Goal: Answer question/provide support: Share knowledge or assist other users

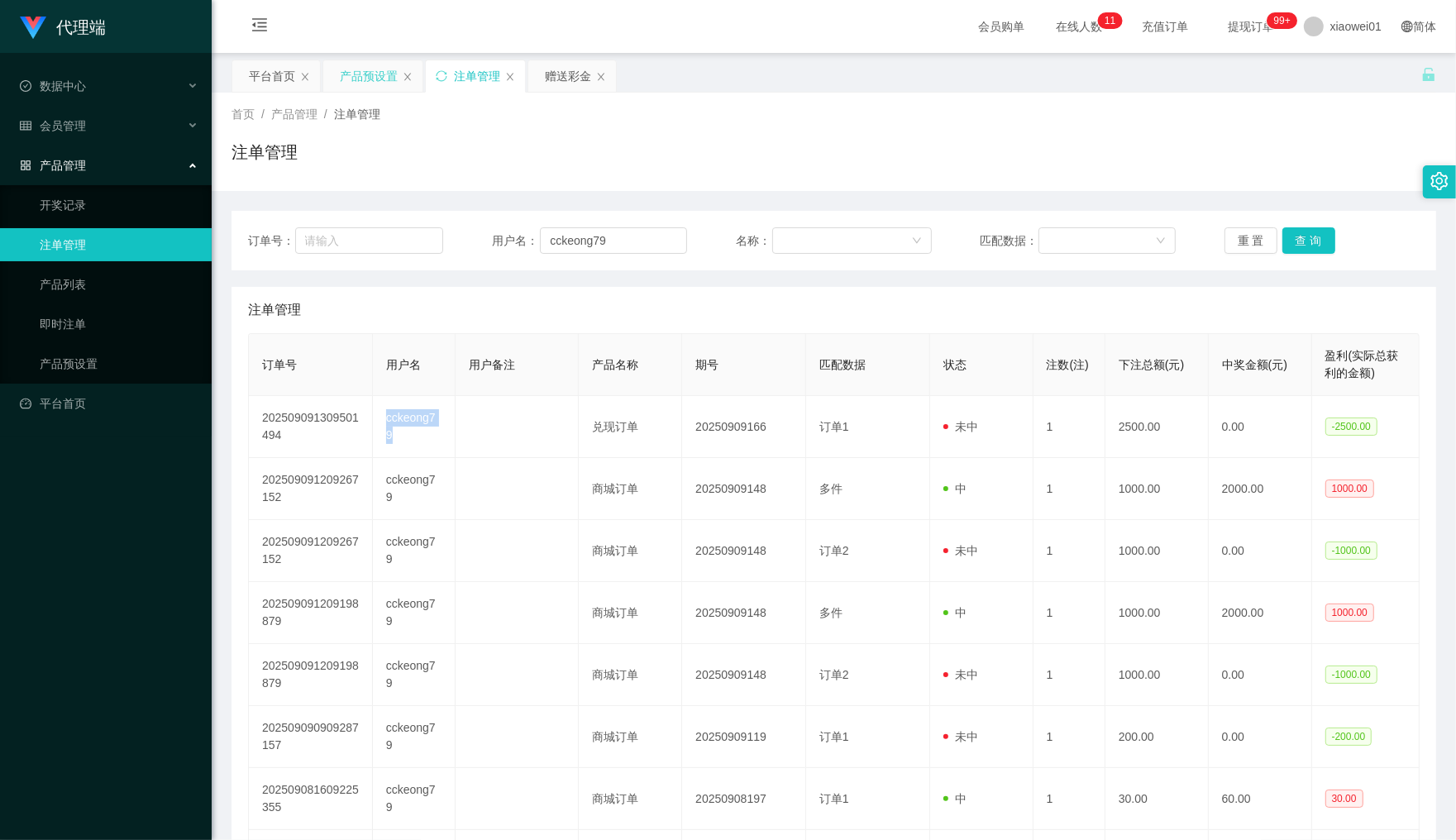
click at [370, 81] on div "产品预设置" at bounding box center [369, 76] width 58 height 31
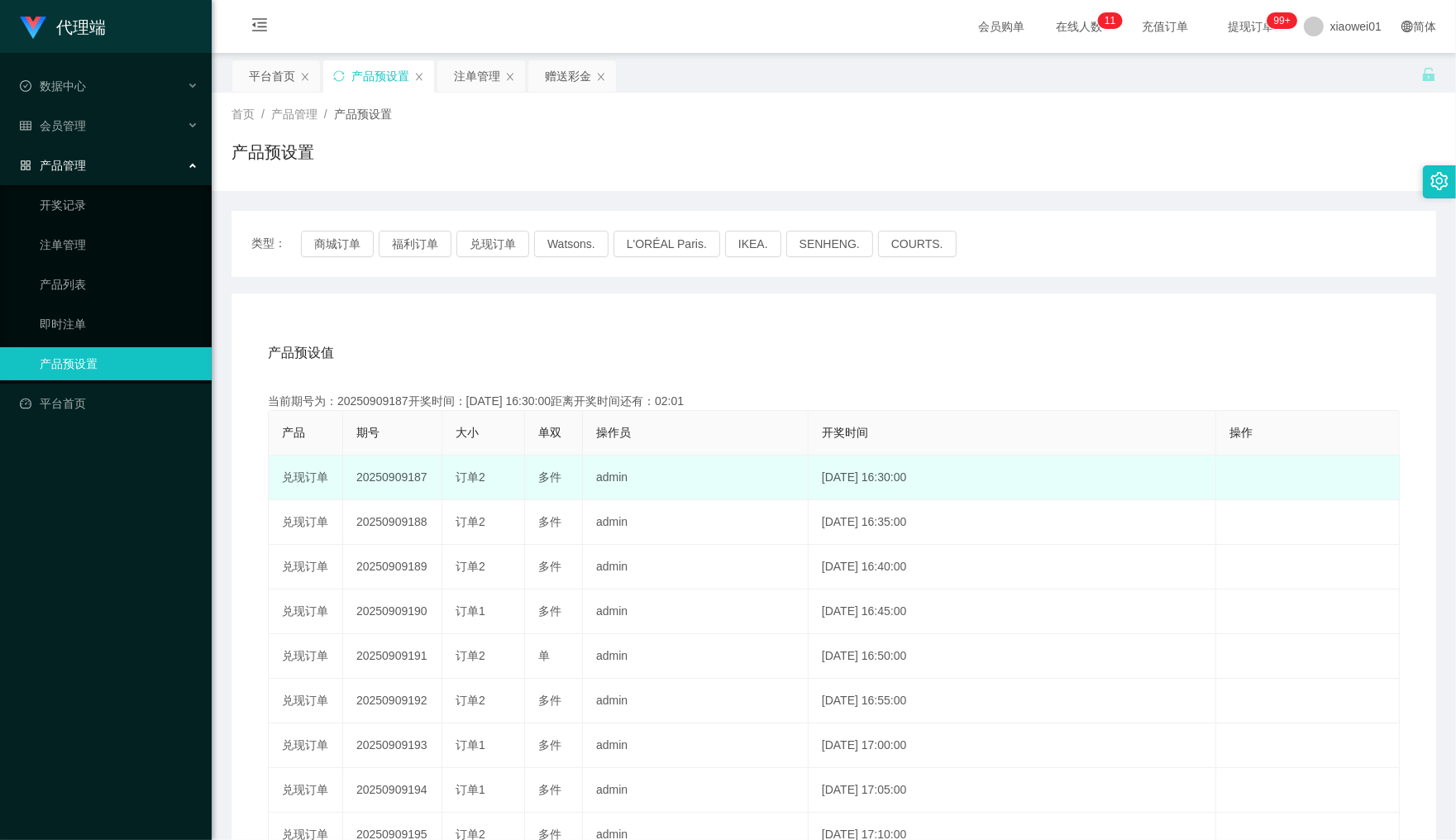
click at [378, 468] on td "20250909187" at bounding box center [393, 478] width 100 height 44
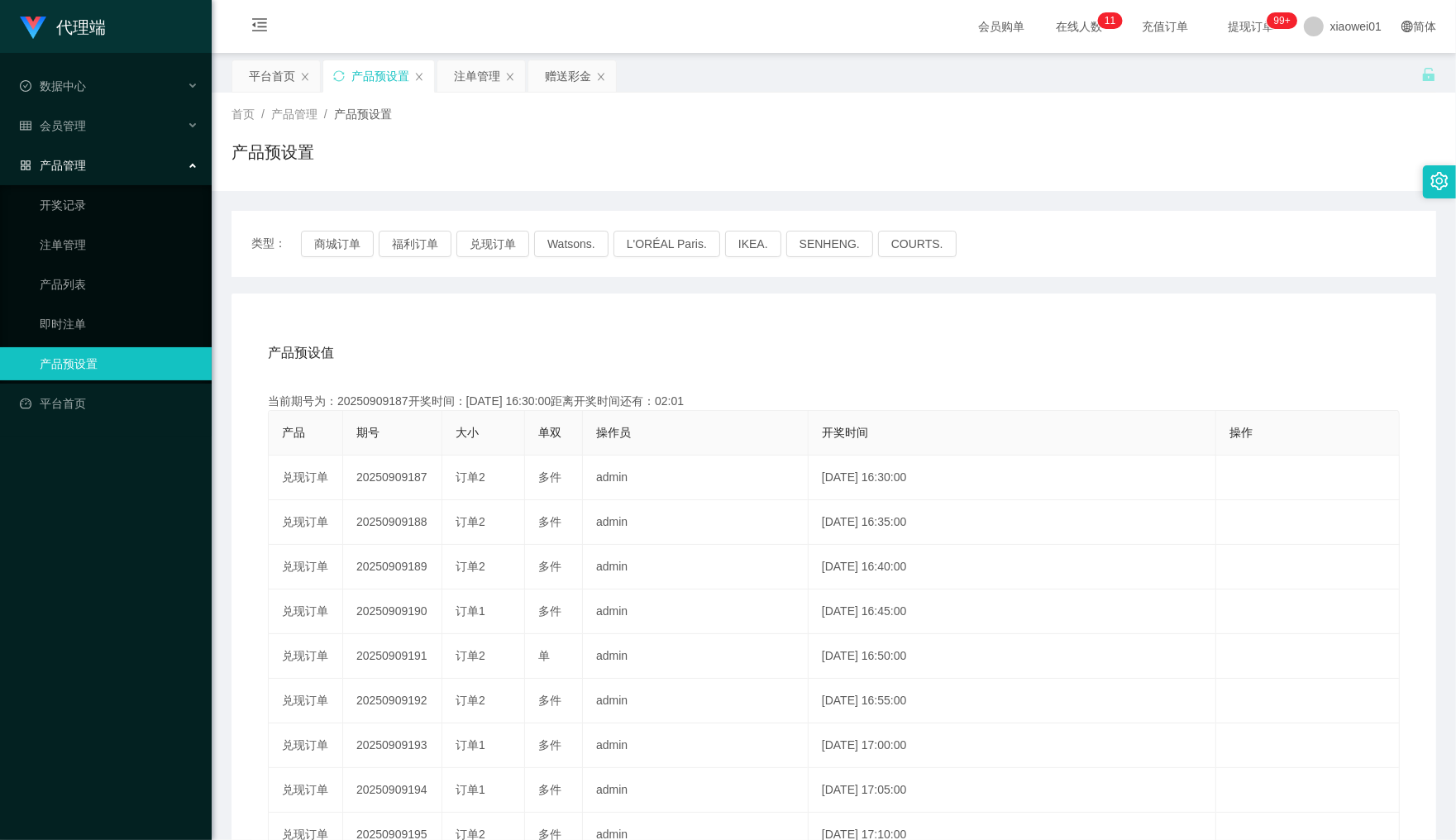
copy td "20250909187"
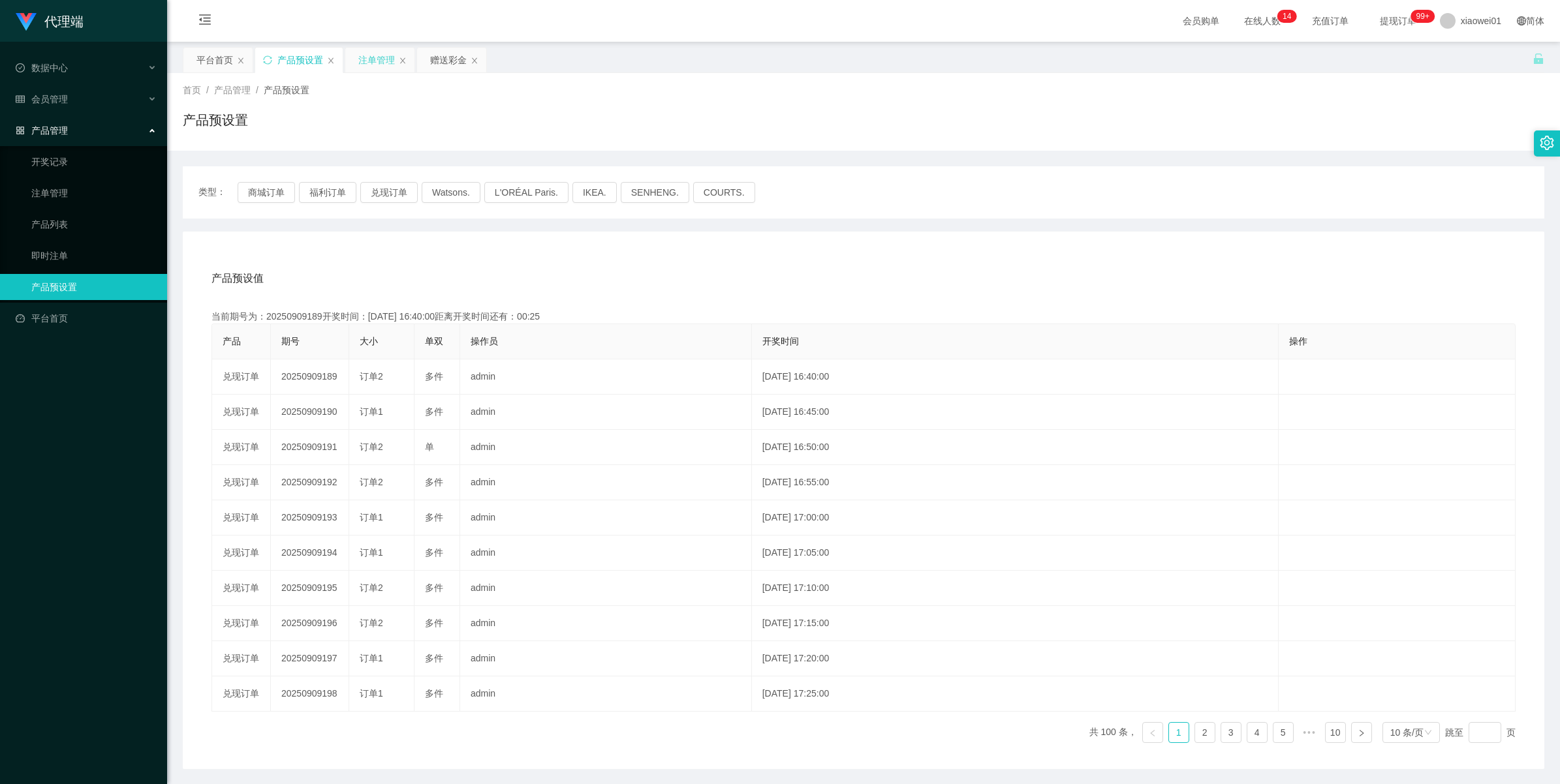
click at [378, 60] on div "注单管理" at bounding box center [376, 60] width 36 height 25
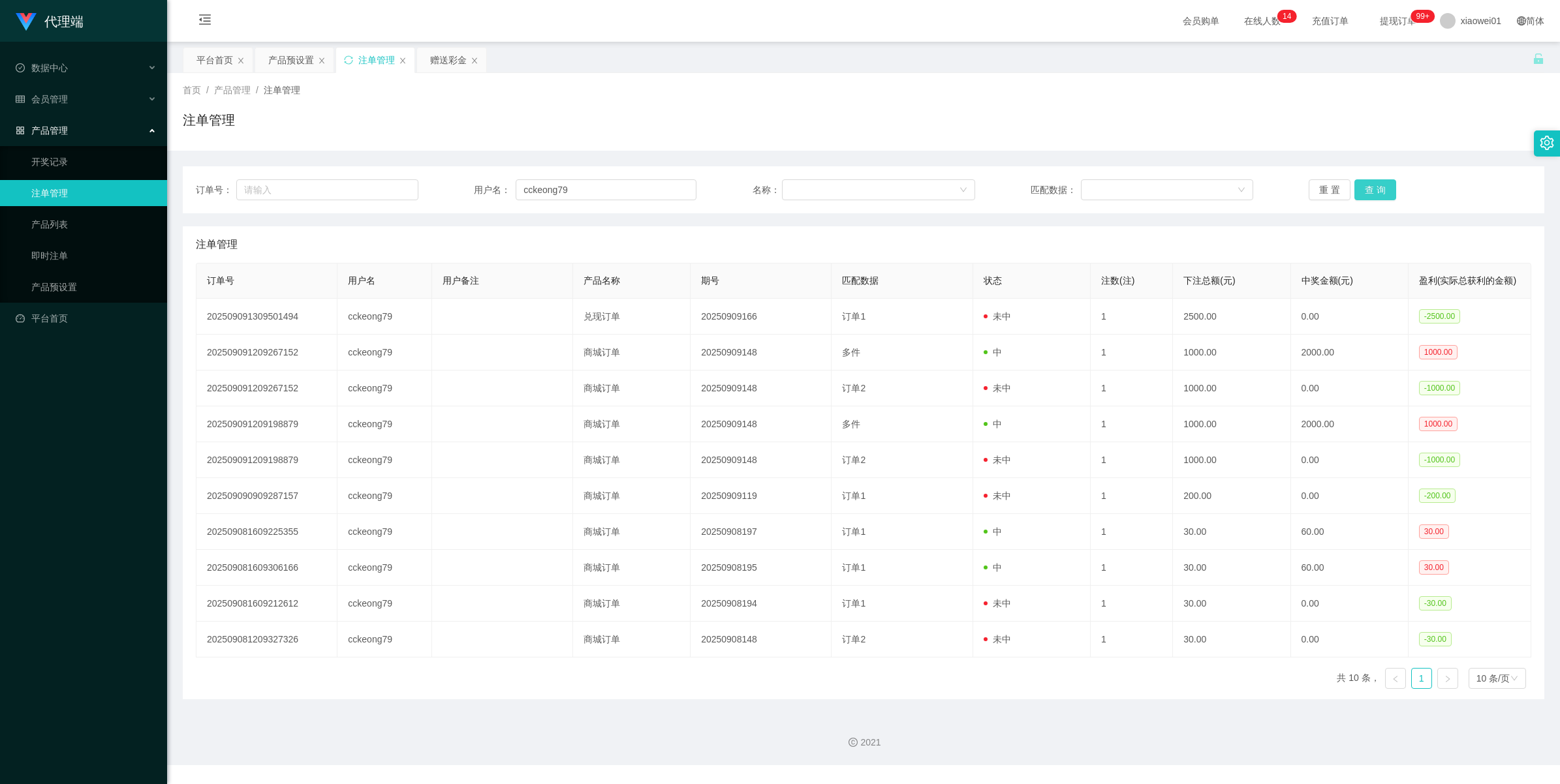
click at [1149, 189] on button "查 询" at bounding box center [1374, 190] width 41 height 21
click at [1149, 189] on div "重 置 查 询" at bounding box center [1420, 190] width 223 height 21
click at [1149, 189] on button "查 询" at bounding box center [1374, 190] width 41 height 21
drag, startPoint x: 609, startPoint y: 190, endPoint x: 180, endPoint y: 171, distance: 429.4
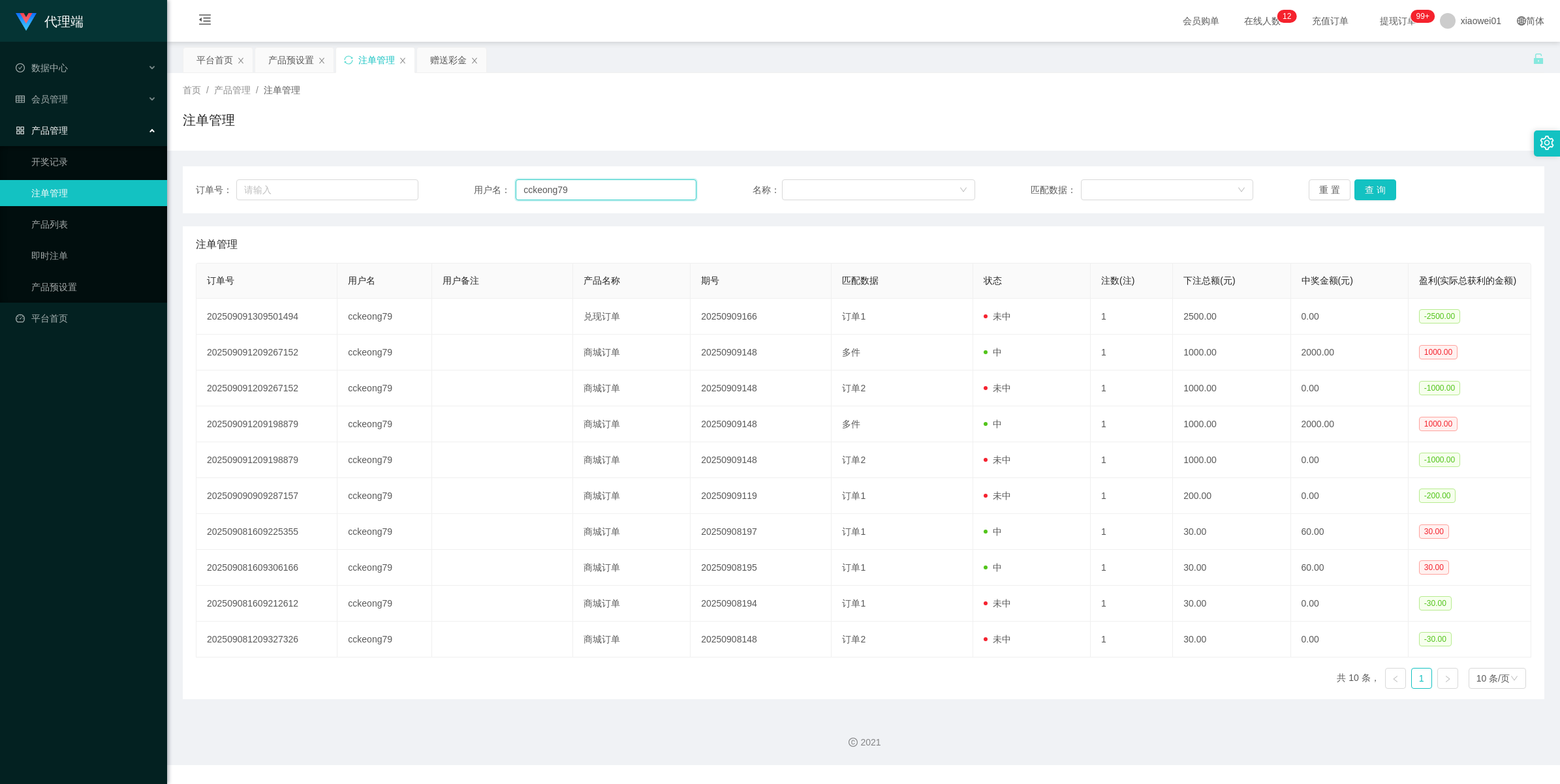
click at [177, 170] on main "关闭左侧 关闭右侧 关闭其它 刷新页面 平台首页 产品预设置 注单管理 赠送彩金 首页 / 产品管理 / 注单管理 / 注单管理 订单号： 用户名： ccke…" at bounding box center [864, 372] width 1393 height 663
click at [1149, 184] on button "查 询" at bounding box center [1374, 190] width 41 height 21
click at [1149, 184] on div "重 置 查 询" at bounding box center [1420, 190] width 223 height 21
click at [1149, 184] on button "查 询" at bounding box center [1374, 190] width 41 height 21
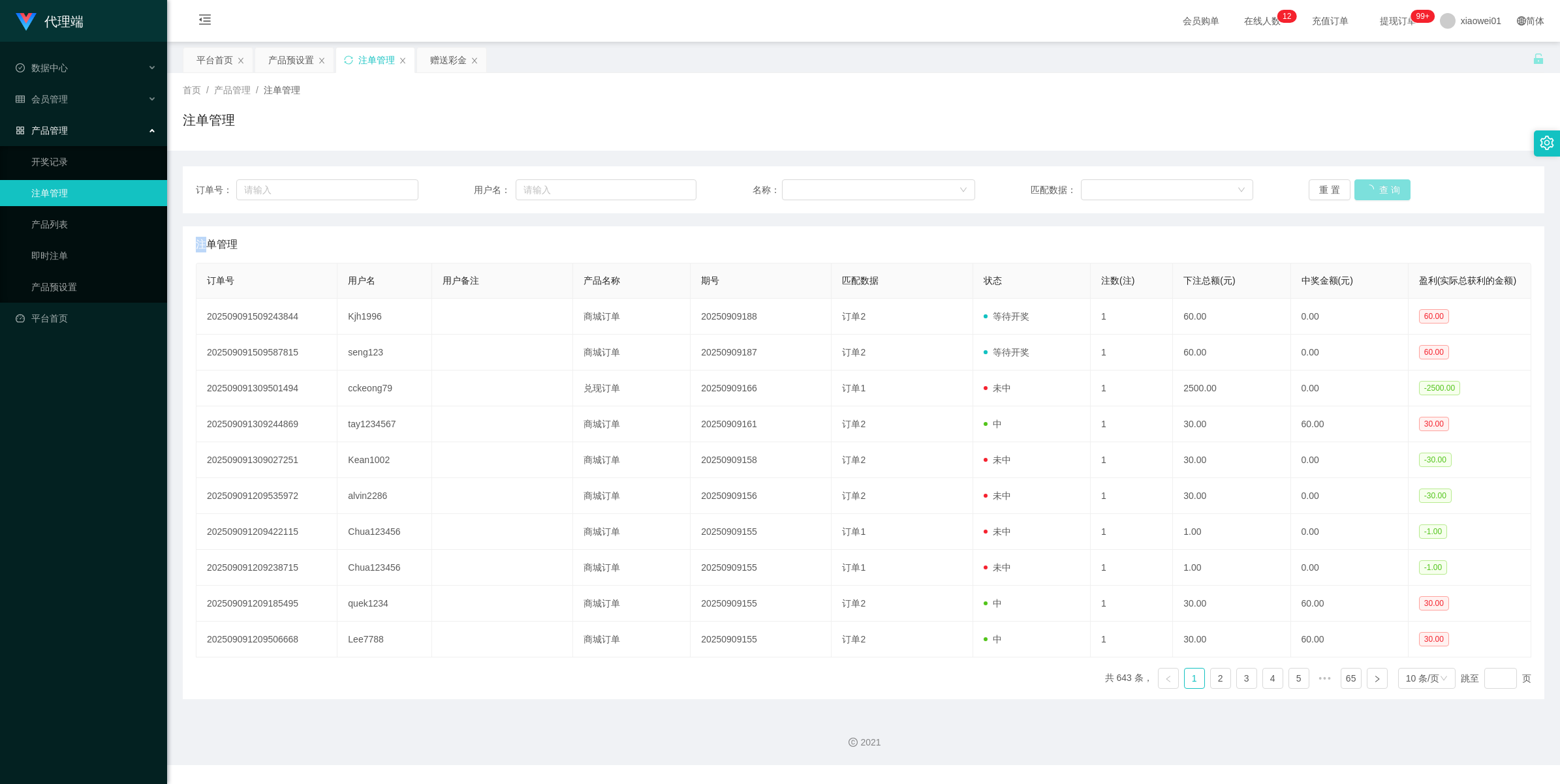
click at [1149, 184] on div "重 置 查 询" at bounding box center [1420, 190] width 223 height 21
click at [1149, 184] on button "查 询" at bounding box center [1374, 190] width 41 height 21
click at [1149, 184] on div "重 置 查 询" at bounding box center [1420, 190] width 223 height 21
click at [1149, 184] on button "查 询" at bounding box center [1382, 190] width 56 height 21
click at [1149, 184] on div "重 置 查 询" at bounding box center [1420, 190] width 223 height 21
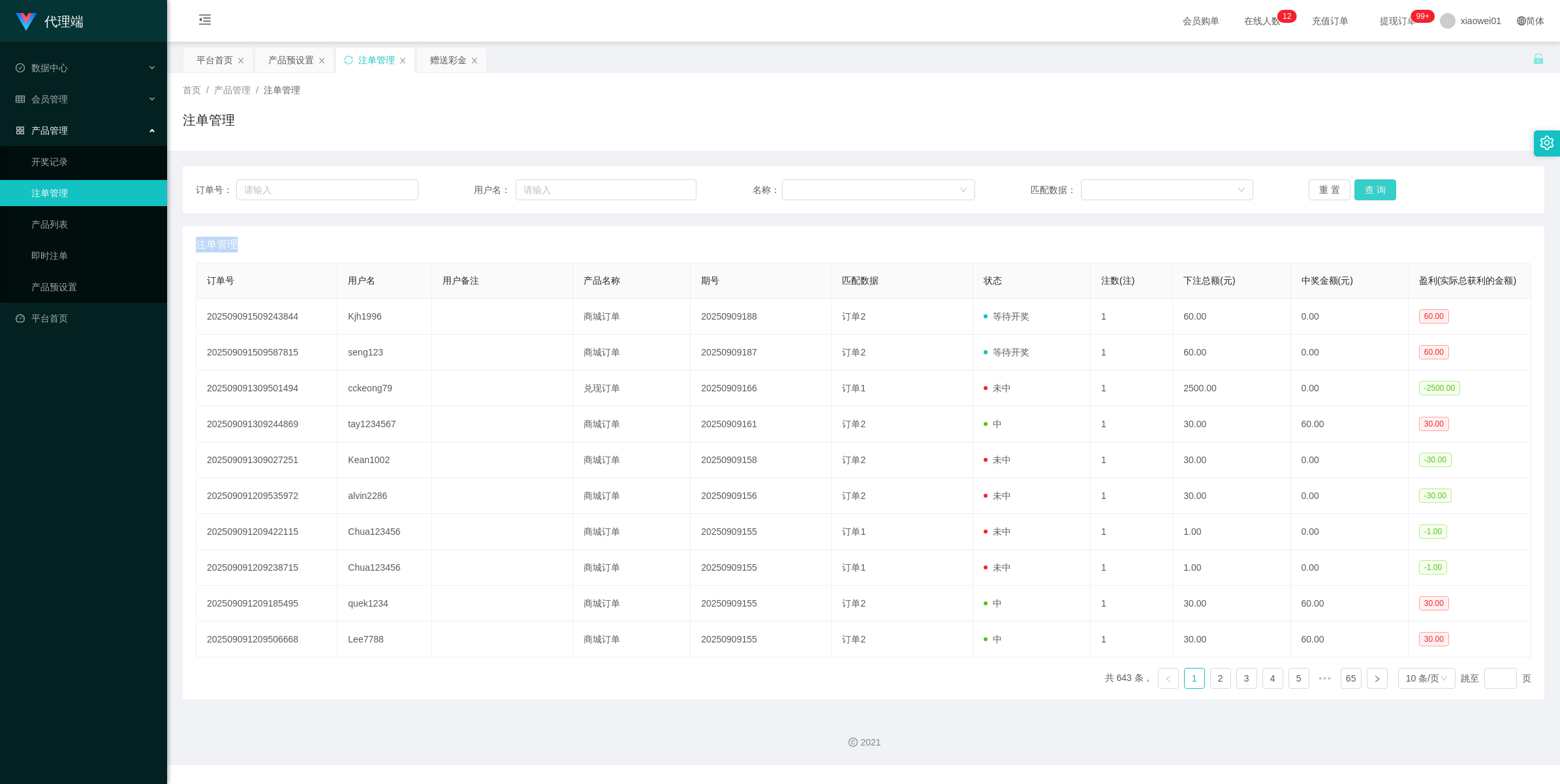
click at [1149, 184] on button "查 询" at bounding box center [1374, 190] width 41 height 21
click at [1149, 184] on div "重 置 查 询" at bounding box center [1420, 190] width 223 height 21
click at [1149, 190] on button "查 询" at bounding box center [1374, 190] width 41 height 21
click at [1149, 190] on div "重 置 查 询" at bounding box center [1420, 190] width 223 height 21
click at [1149, 190] on button "查 询" at bounding box center [1374, 190] width 41 height 21
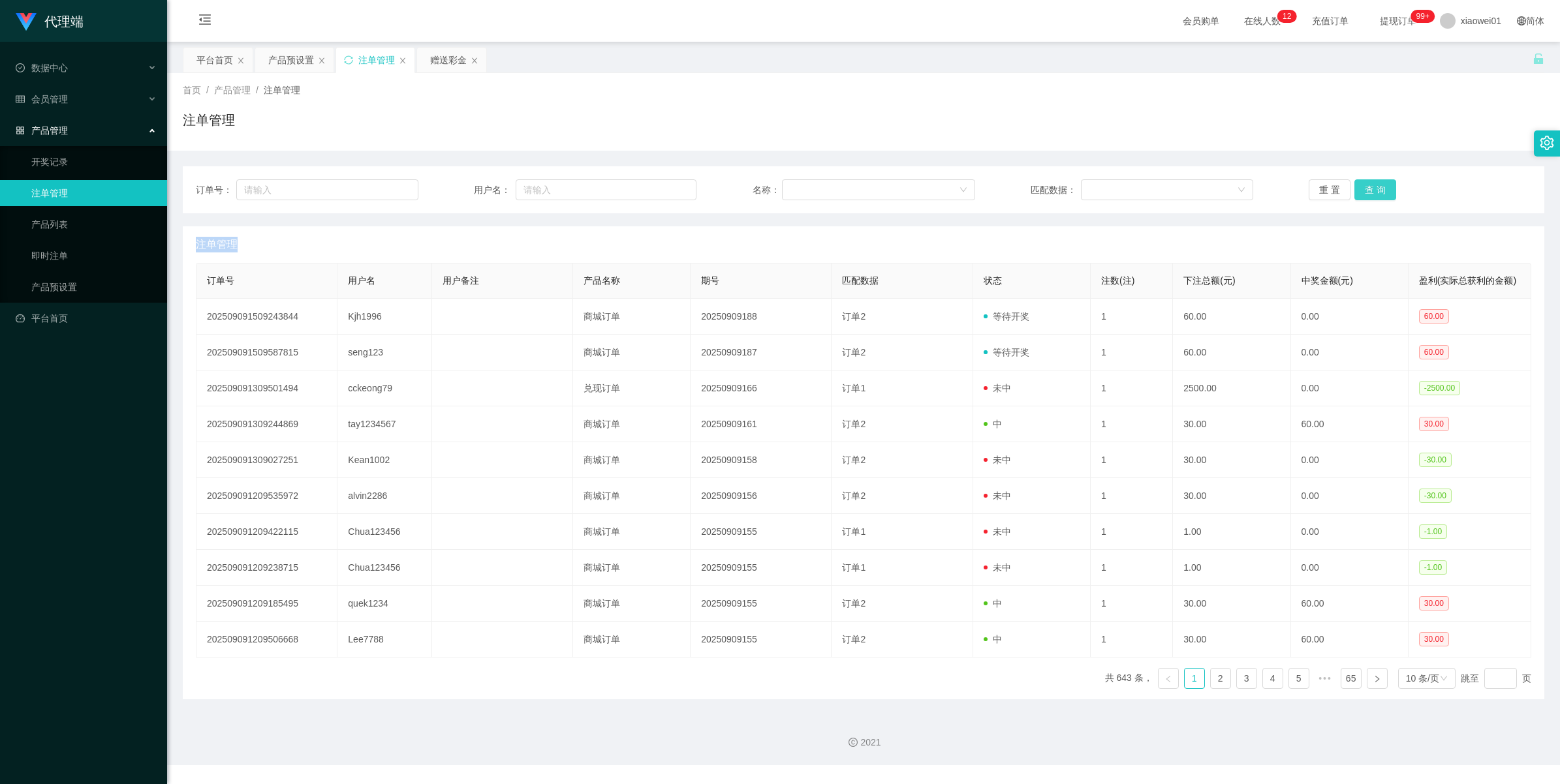
click at [1149, 188] on button "查 询" at bounding box center [1374, 190] width 41 height 21
click at [1149, 188] on div "重 置 查 询" at bounding box center [1420, 190] width 223 height 21
click at [1149, 188] on button "查 询" at bounding box center [1374, 190] width 41 height 21
click at [1149, 187] on div "重 置 查 询" at bounding box center [1420, 190] width 223 height 21
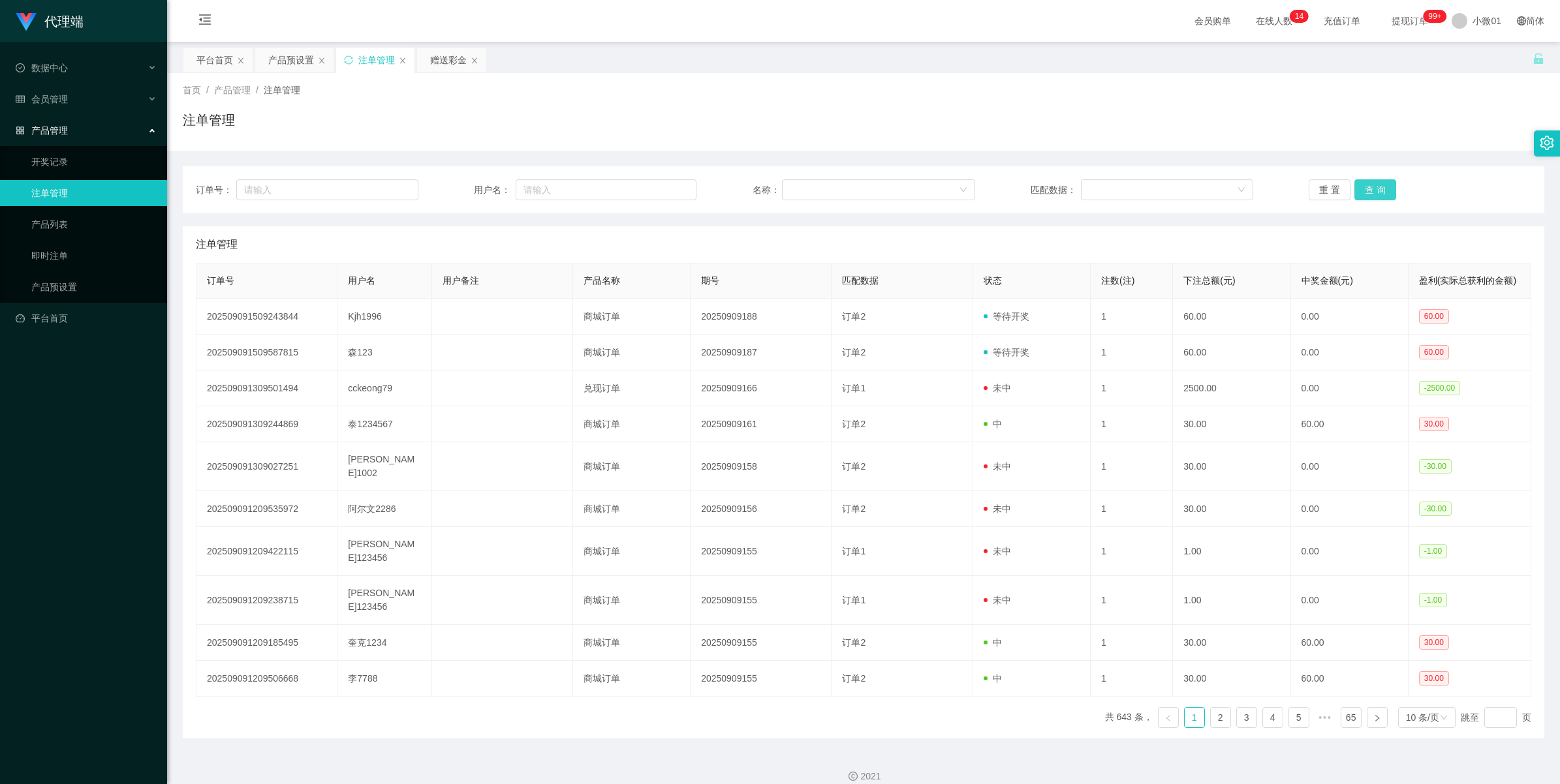
click at [1381, 187] on button "查 询" at bounding box center [1374, 190] width 41 height 21
click at [1381, 187] on div "重 置 查 询" at bounding box center [1420, 190] width 223 height 21
click at [1381, 187] on button "查 询" at bounding box center [1382, 190] width 56 height 21
click at [1381, 187] on div "重 置 查 询" at bounding box center [1420, 190] width 223 height 21
click at [1381, 187] on button "查 询" at bounding box center [1374, 190] width 41 height 21
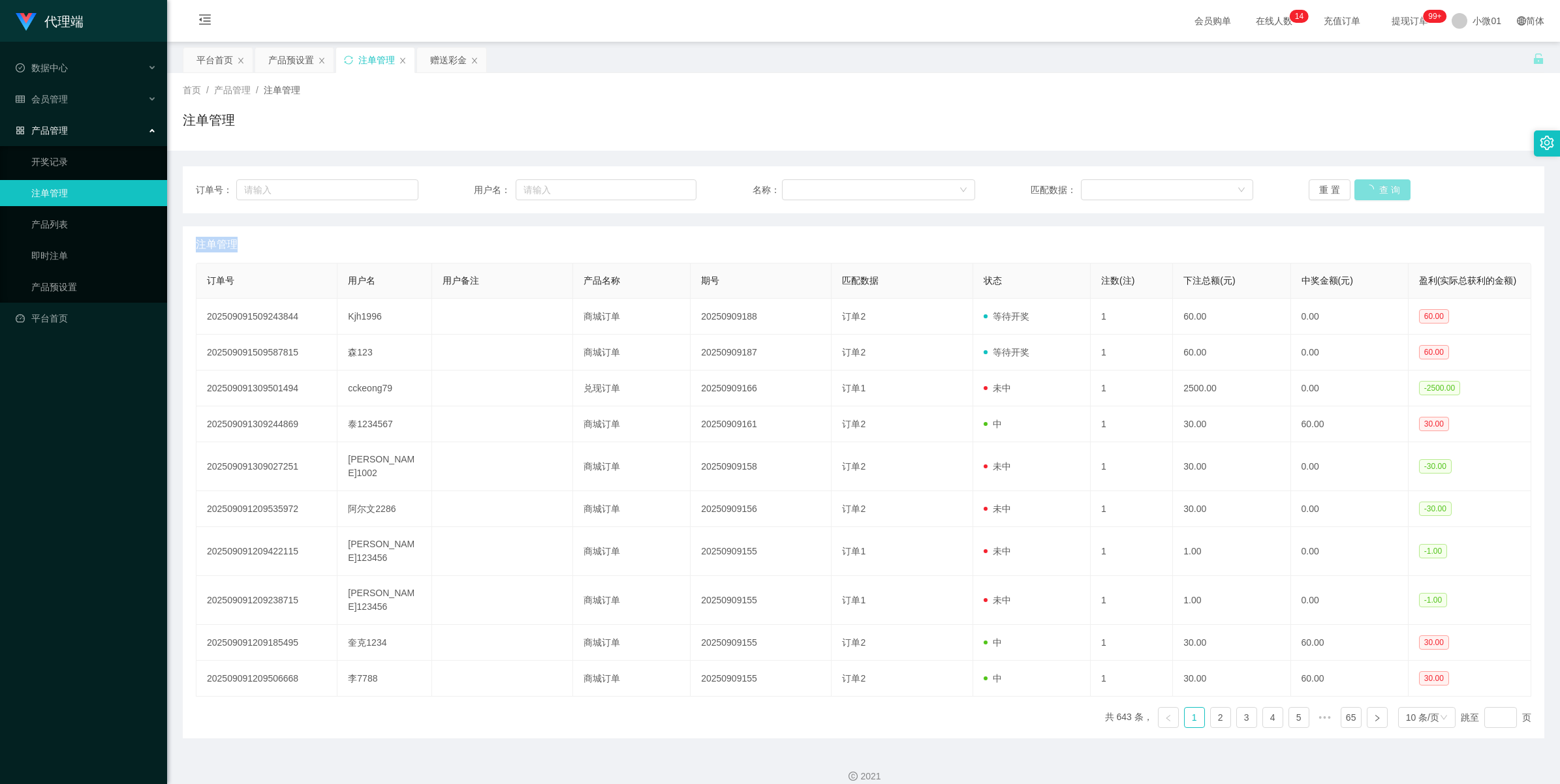
click at [1381, 187] on div "重 置 查 询" at bounding box center [1420, 190] width 223 height 21
click at [1381, 187] on button "查 询" at bounding box center [1382, 190] width 56 height 21
click at [1381, 187] on div "重 置 查 询" at bounding box center [1420, 190] width 223 height 21
click at [284, 65] on div "产品预设置" at bounding box center [291, 60] width 46 height 25
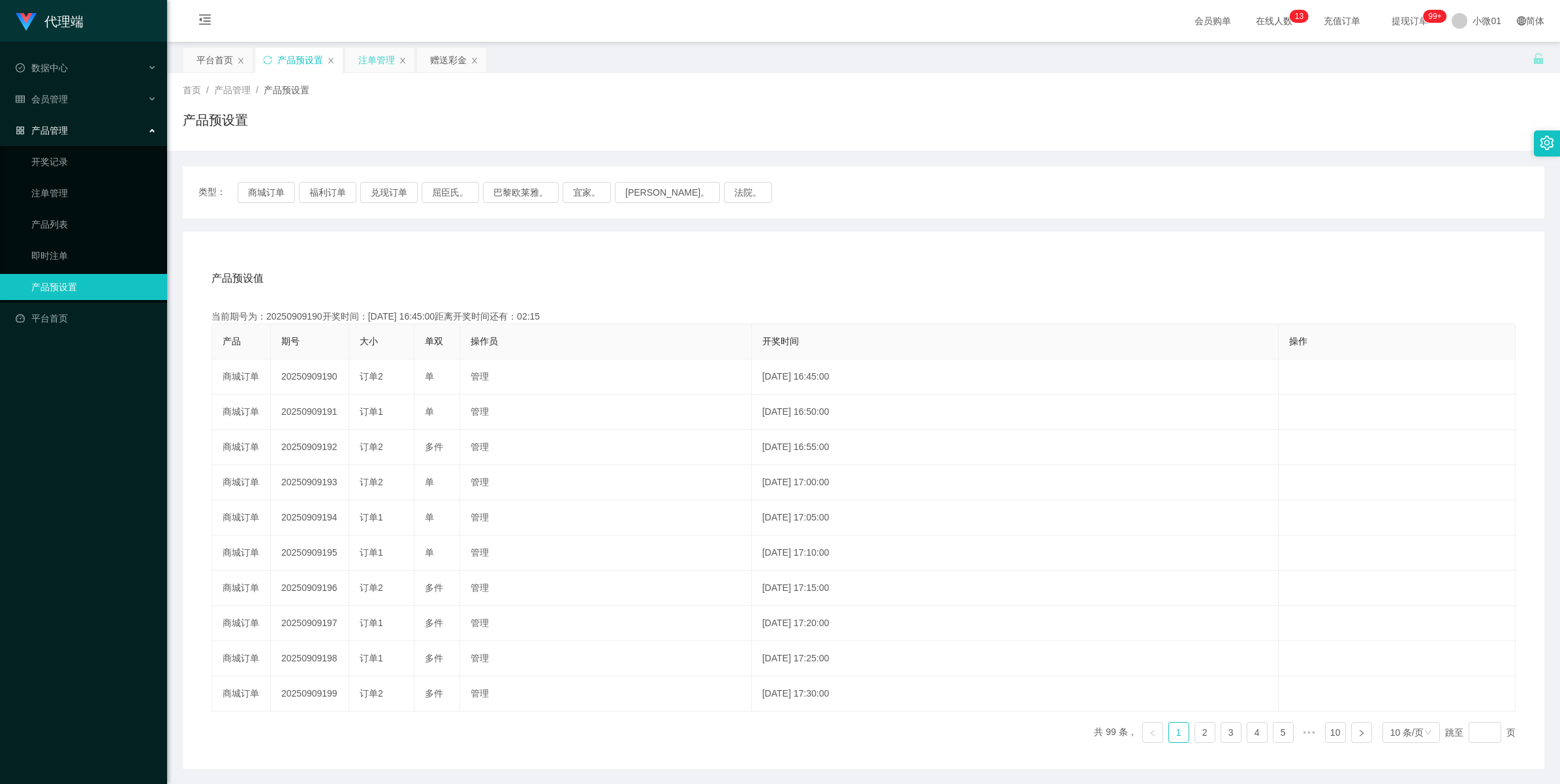
click at [369, 62] on div "注单管理" at bounding box center [376, 60] width 36 height 25
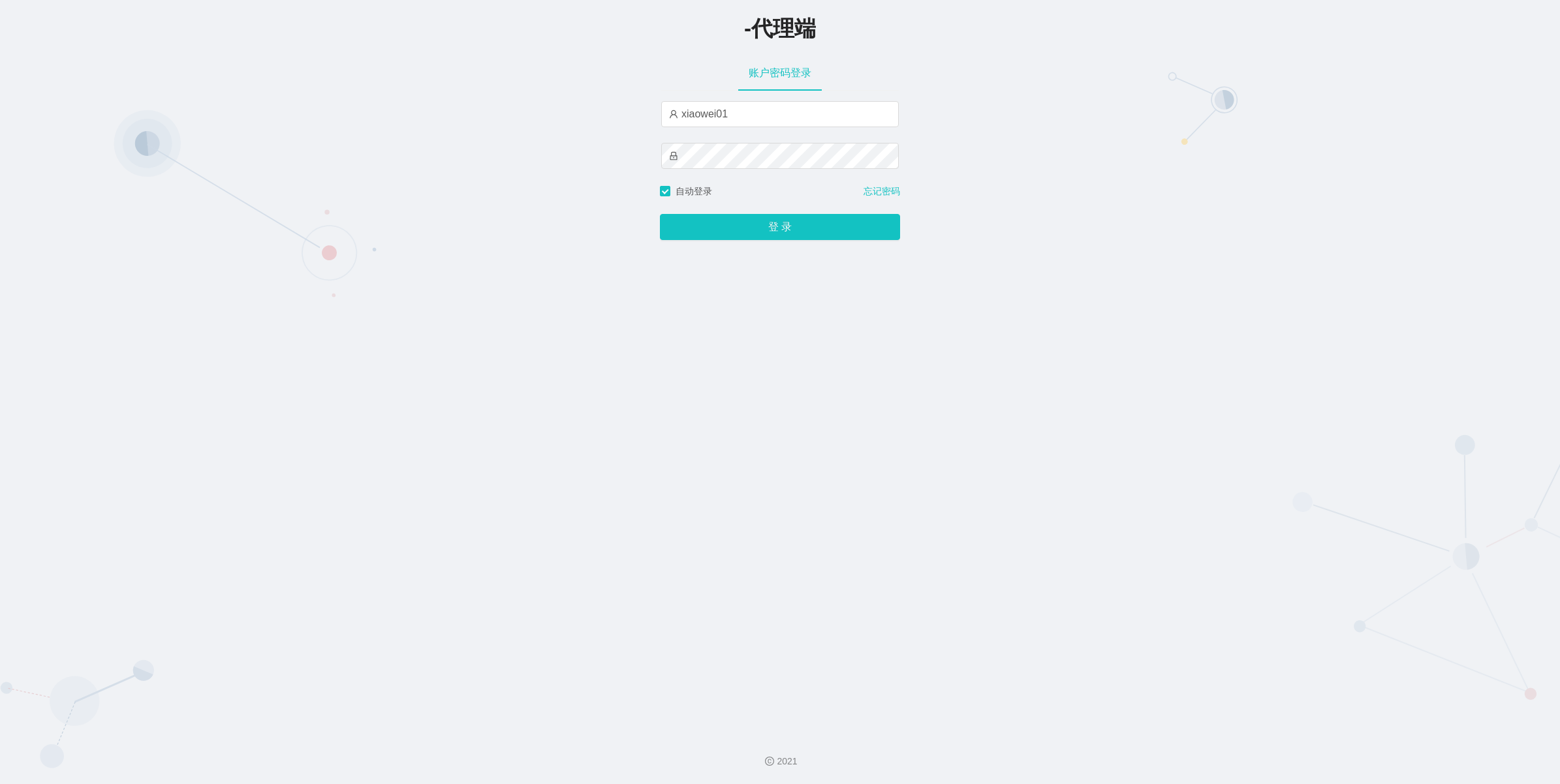
click at [1188, 186] on div "-代理端 账户密码登录 xiaowei01 自动登录 忘记密码 登 录" at bounding box center [780, 361] width 1560 height 724
click at [778, 239] on button "登 录" at bounding box center [780, 227] width 240 height 26
click at [778, 239] on div "登 录" at bounding box center [780, 219] width 240 height 41
click at [746, 227] on span "登 录" at bounding box center [780, 227] width 240 height 10
click at [781, 219] on div "登 录" at bounding box center [780, 219] width 240 height 41
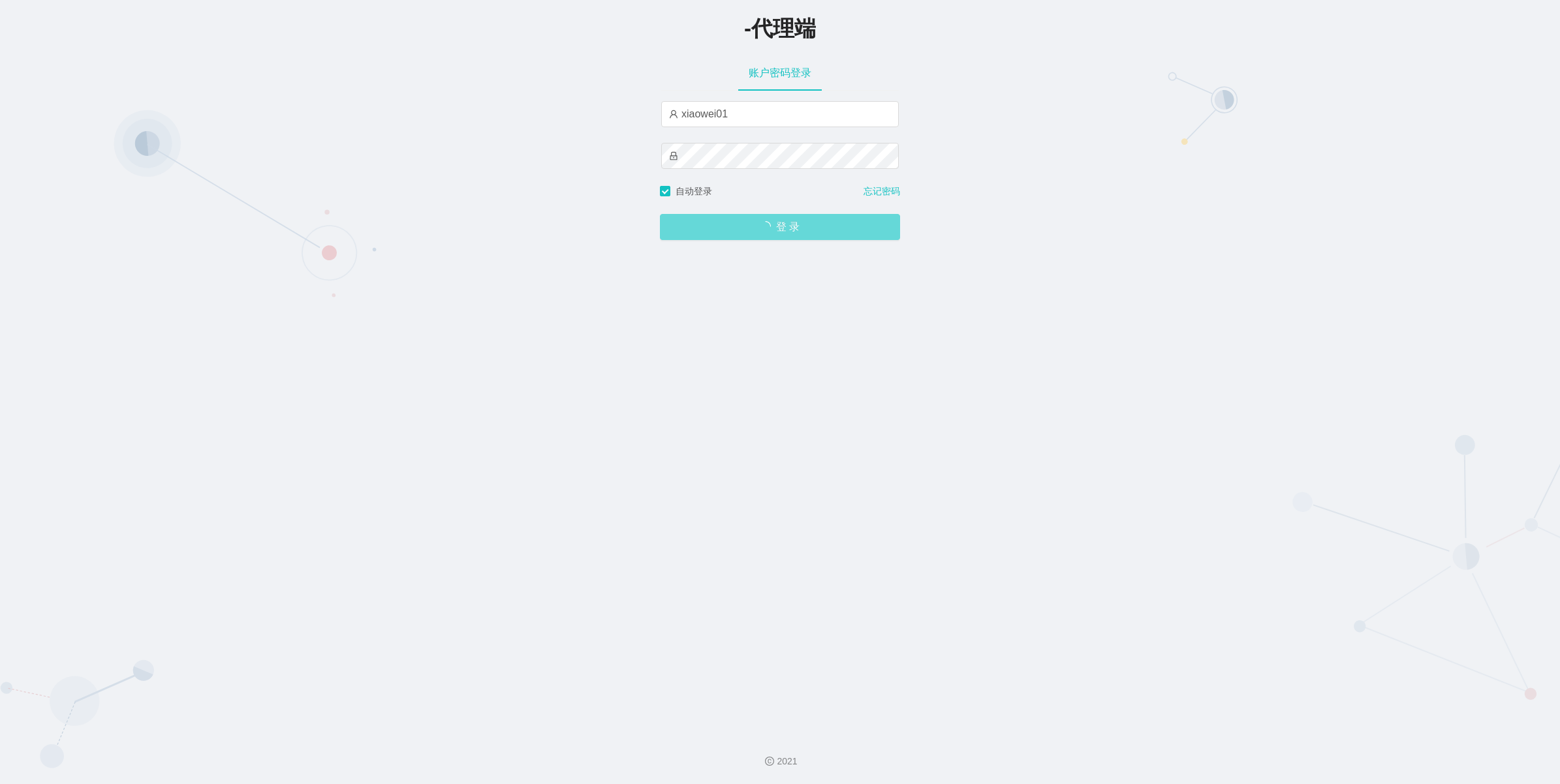
click at [782, 223] on div "登 录" at bounding box center [780, 219] width 240 height 41
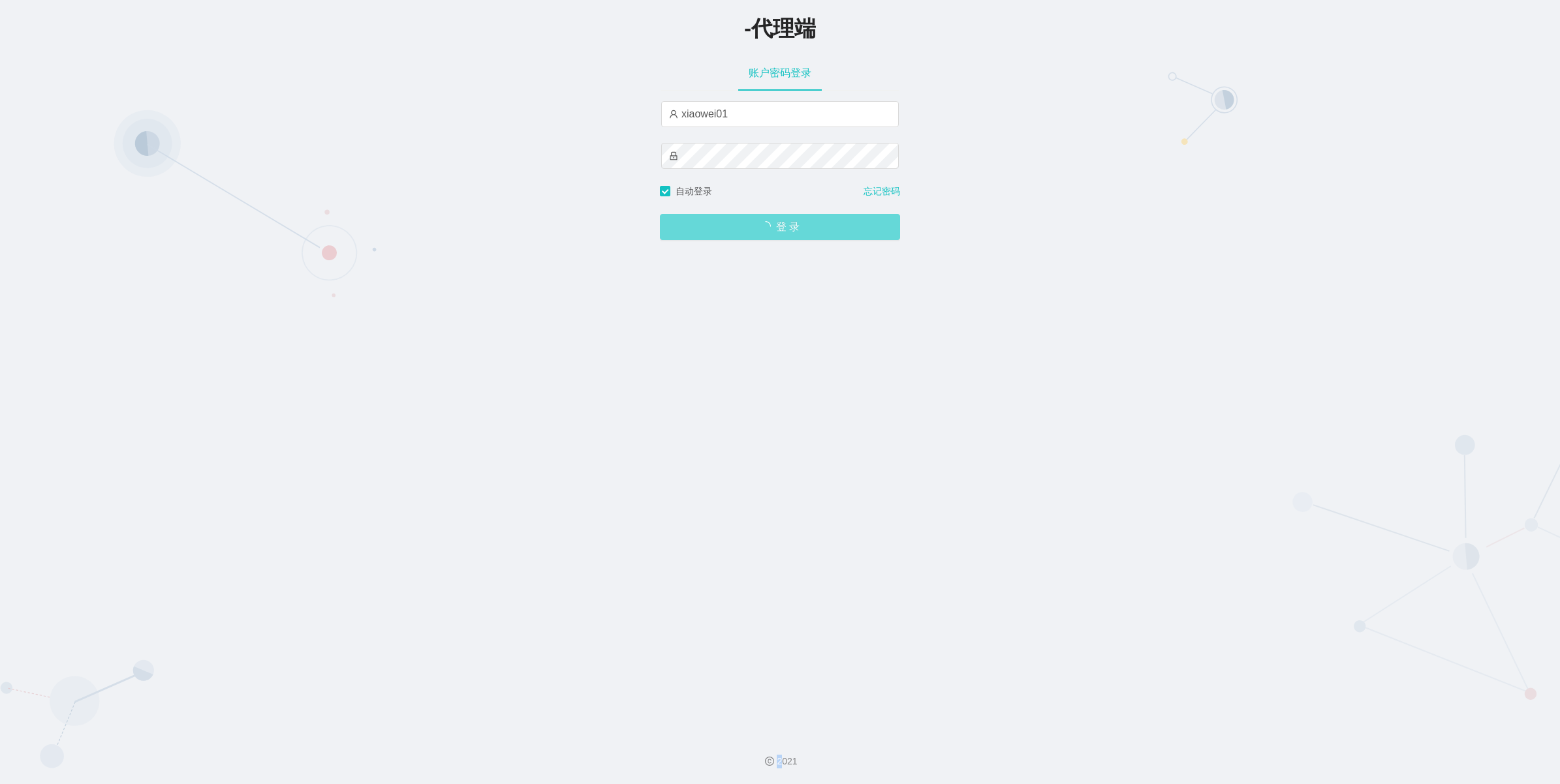
click at [782, 223] on div "登 录" at bounding box center [780, 219] width 240 height 41
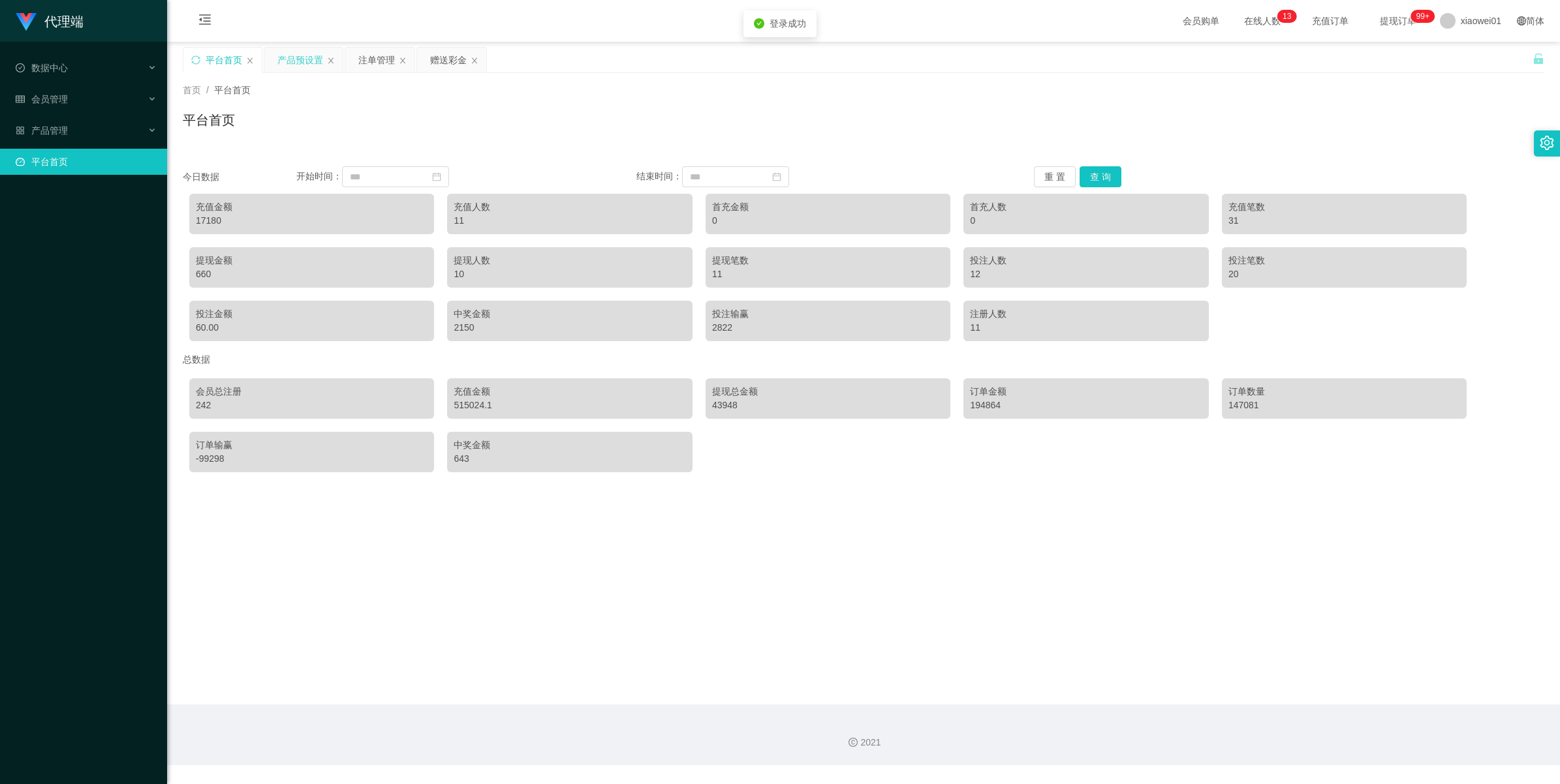
click at [290, 63] on div "产品预设置" at bounding box center [300, 60] width 46 height 25
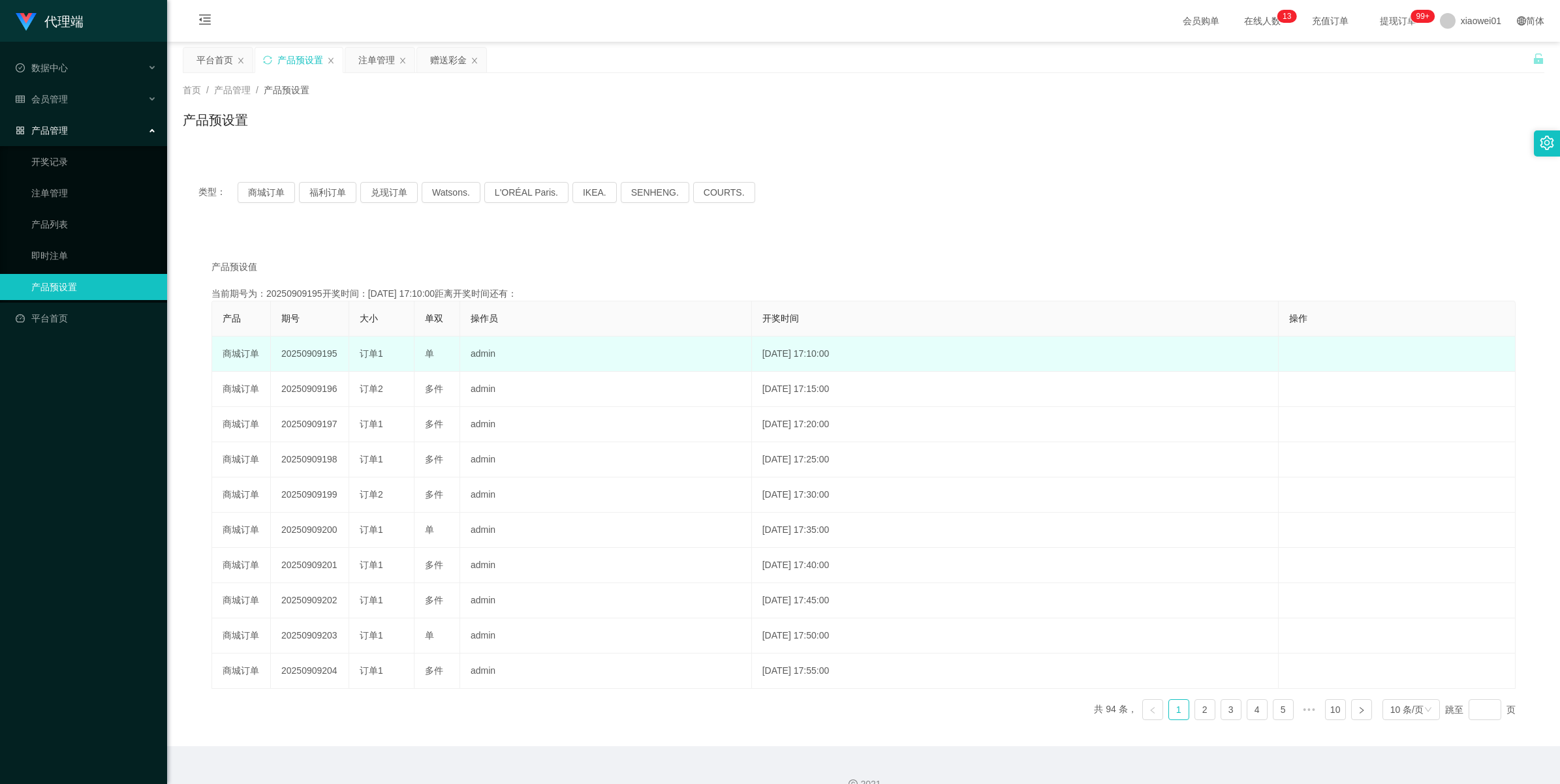
click at [301, 352] on td "20250909195" at bounding box center [310, 354] width 79 height 35
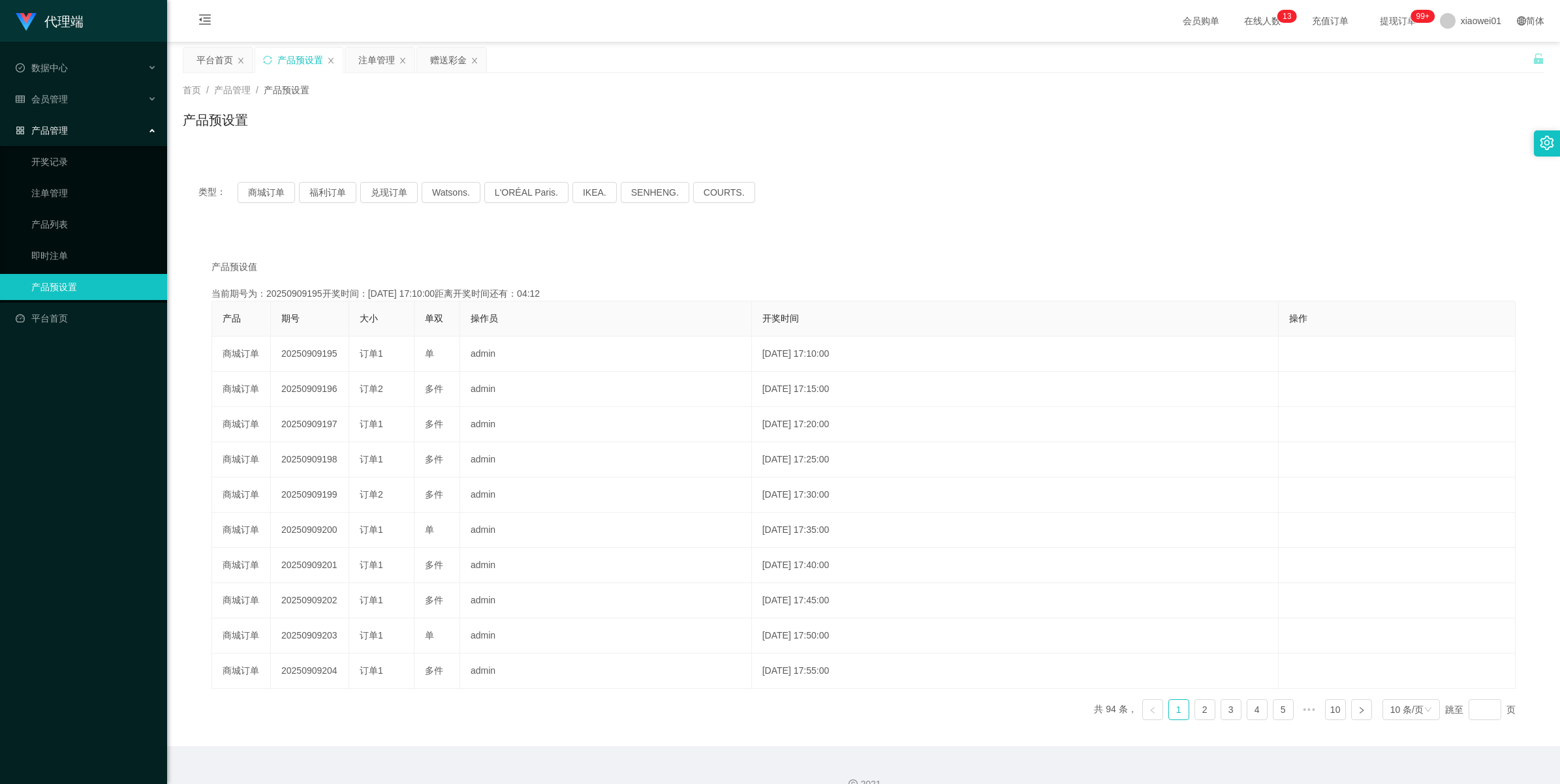
copy td "20250909195"
click at [264, 190] on button "商城订单" at bounding box center [266, 192] width 57 height 21
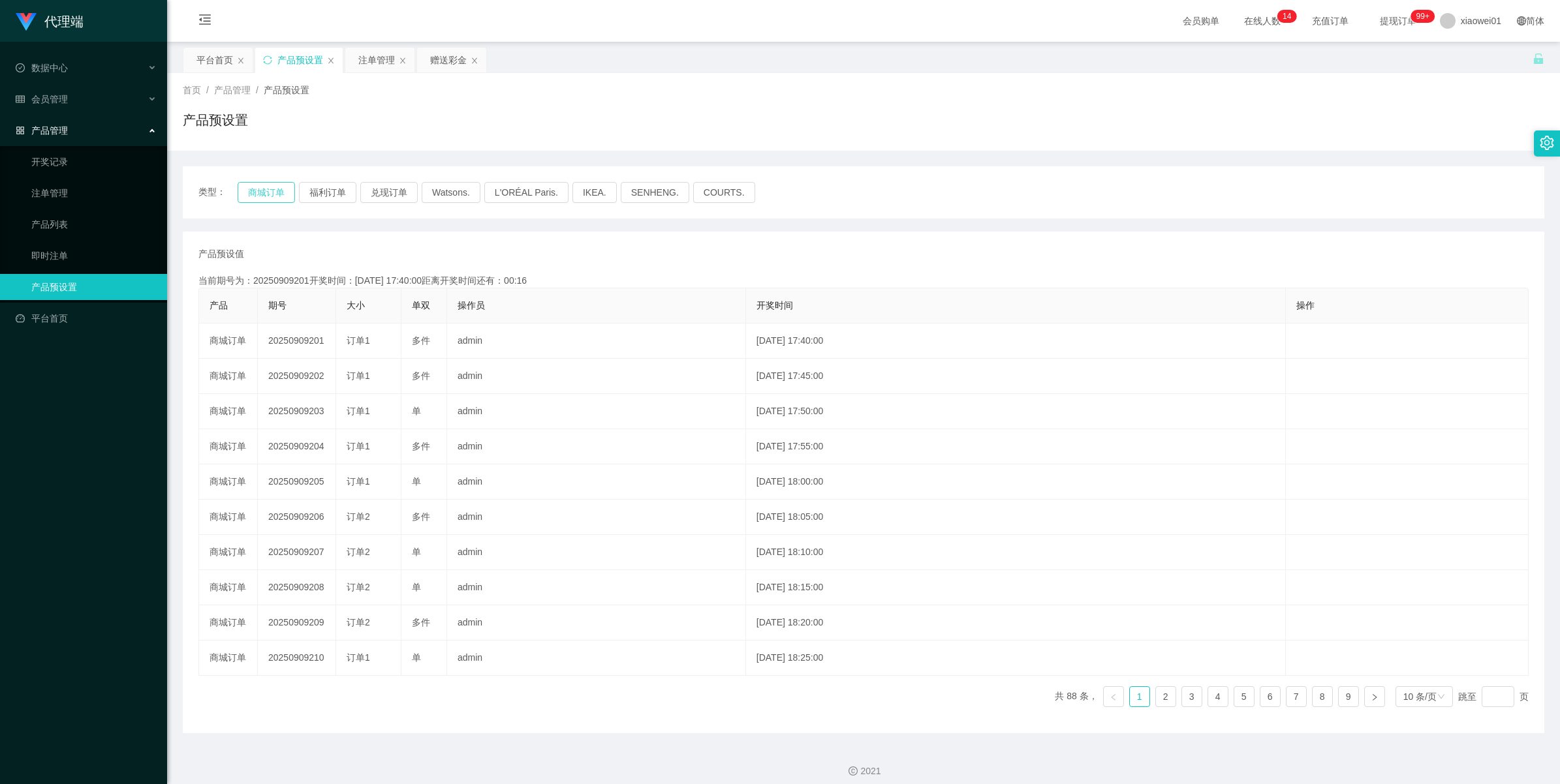
click at [271, 191] on button "商城订单" at bounding box center [266, 192] width 57 height 21
drag, startPoint x: 0, startPoint y: 0, endPoint x: 621, endPoint y: 274, distance: 678.8
click at [621, 274] on div "当前期号为：20250909203开奖时间：[DATE] 17:50:00距离开奖时间还有：04:30" at bounding box center [864, 281] width 1330 height 14
click at [377, 56] on div "注单管理" at bounding box center [376, 60] width 36 height 25
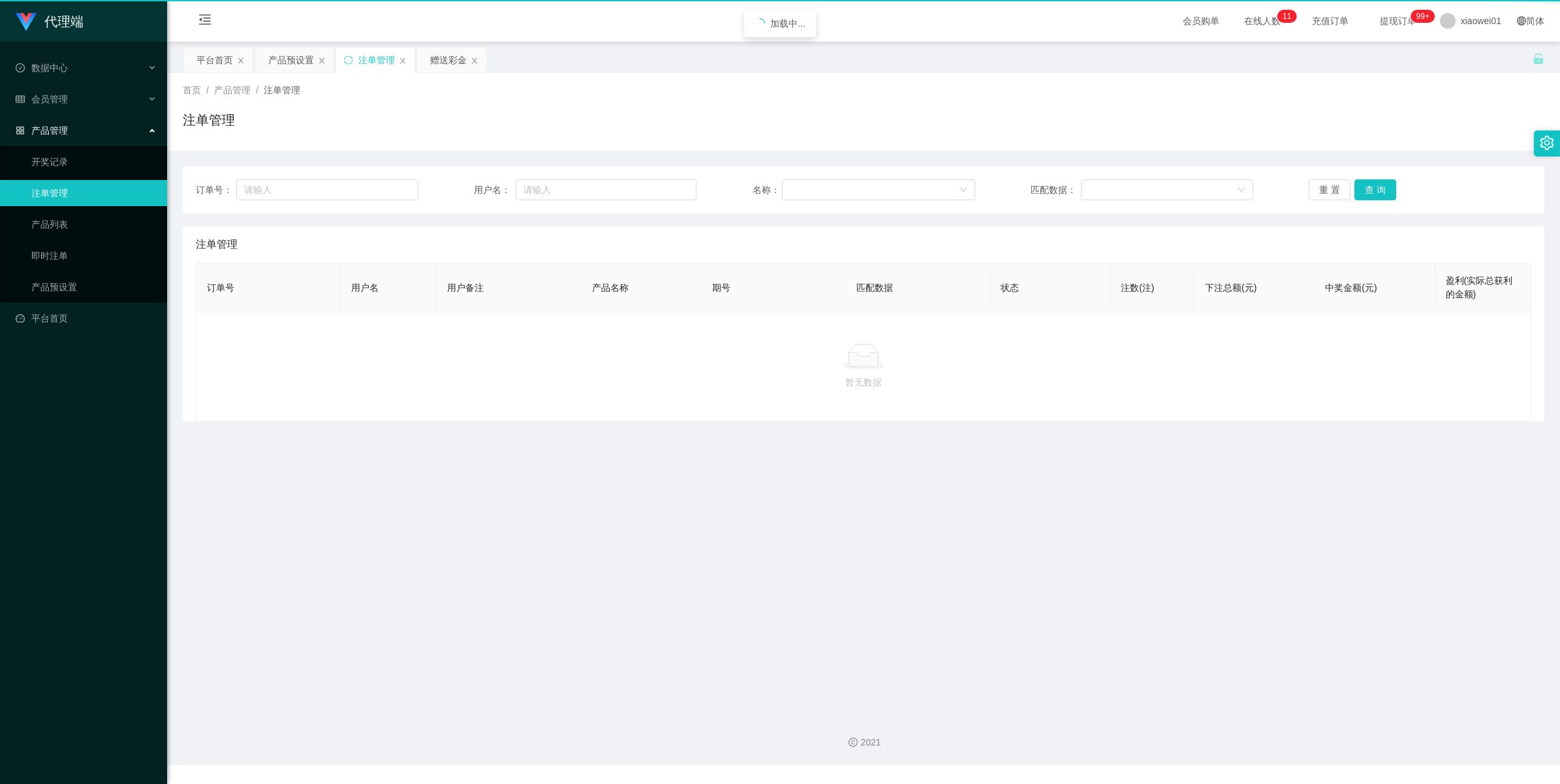
click at [377, 56] on div "注单管理" at bounding box center [376, 60] width 36 height 25
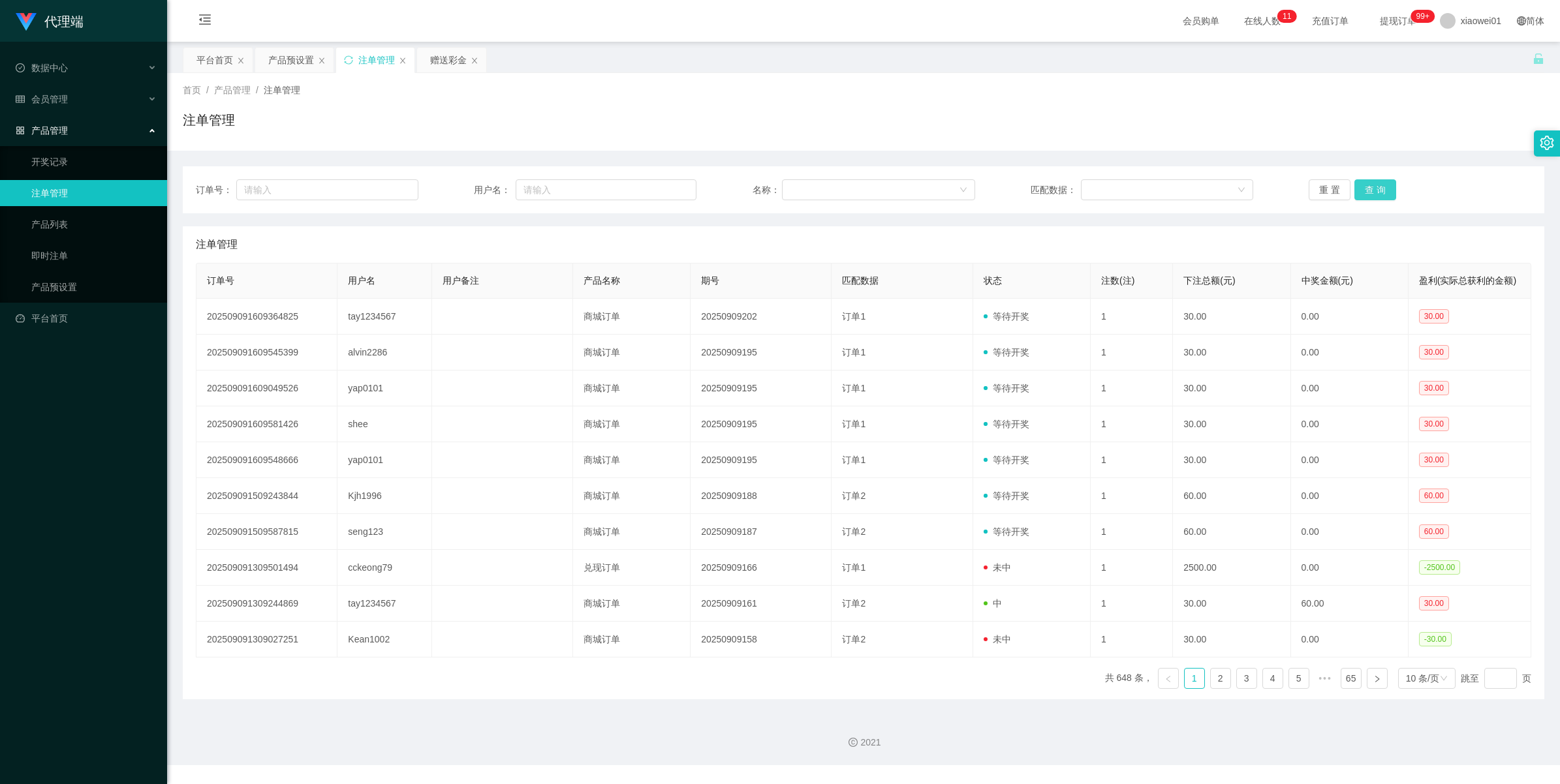
click at [1372, 188] on button "查 询" at bounding box center [1374, 190] width 41 height 21
click at [1372, 188] on div "重 置 查 询" at bounding box center [1420, 190] width 223 height 21
click at [1372, 188] on button "查 询" at bounding box center [1374, 190] width 41 height 21
click at [1372, 188] on div "重 置 查 询" at bounding box center [1420, 190] width 223 height 21
click at [1372, 188] on button "查 询" at bounding box center [1374, 190] width 41 height 21
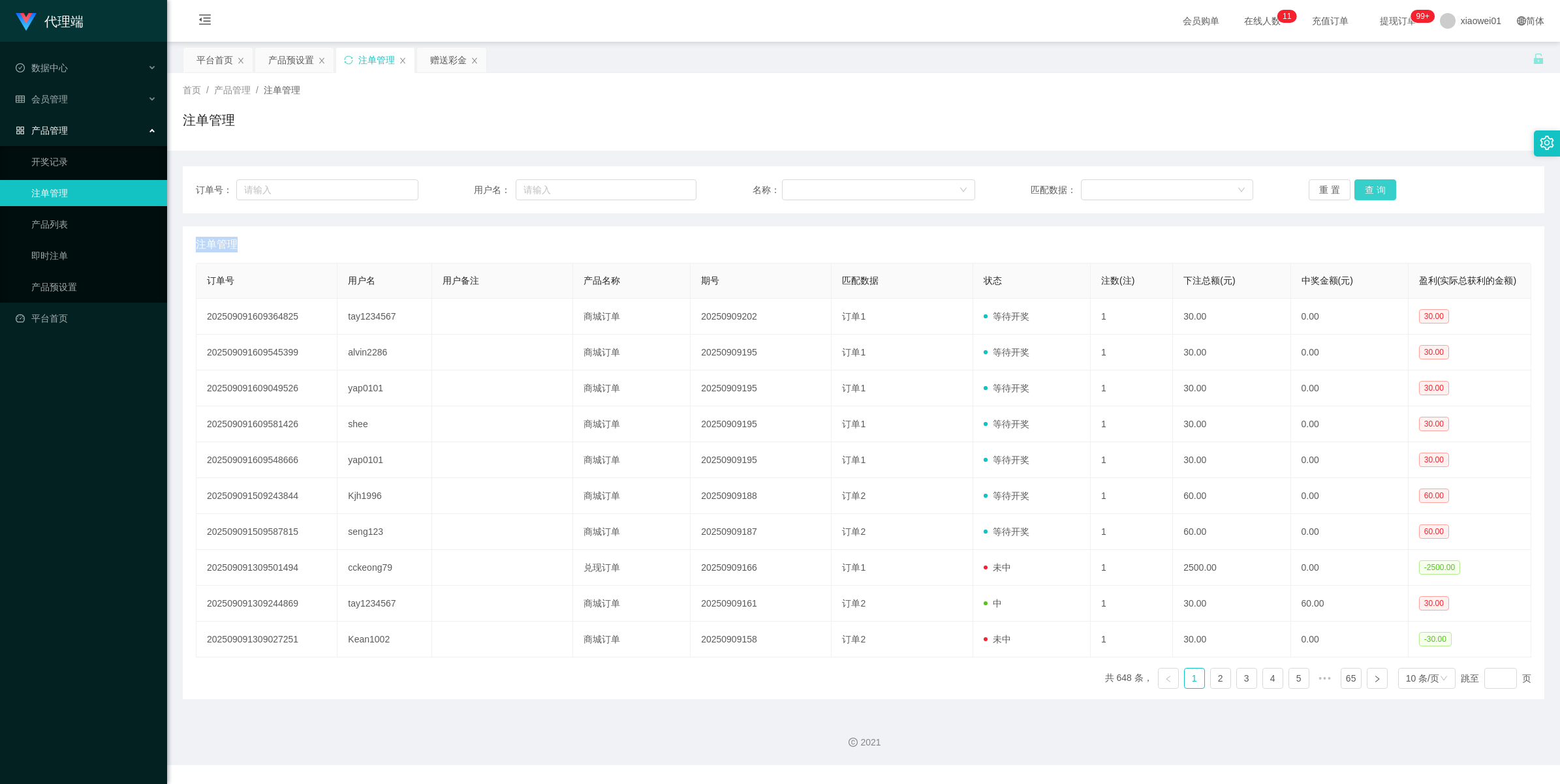
click at [1372, 187] on button "查 询" at bounding box center [1374, 190] width 41 height 21
click at [1372, 187] on div "重 置 查 询" at bounding box center [1420, 190] width 223 height 21
click at [1372, 187] on button "查 询" at bounding box center [1374, 190] width 41 height 21
click at [1372, 187] on div "重 置 查 询" at bounding box center [1420, 190] width 223 height 21
click at [1372, 187] on button "查 询" at bounding box center [1374, 190] width 41 height 21
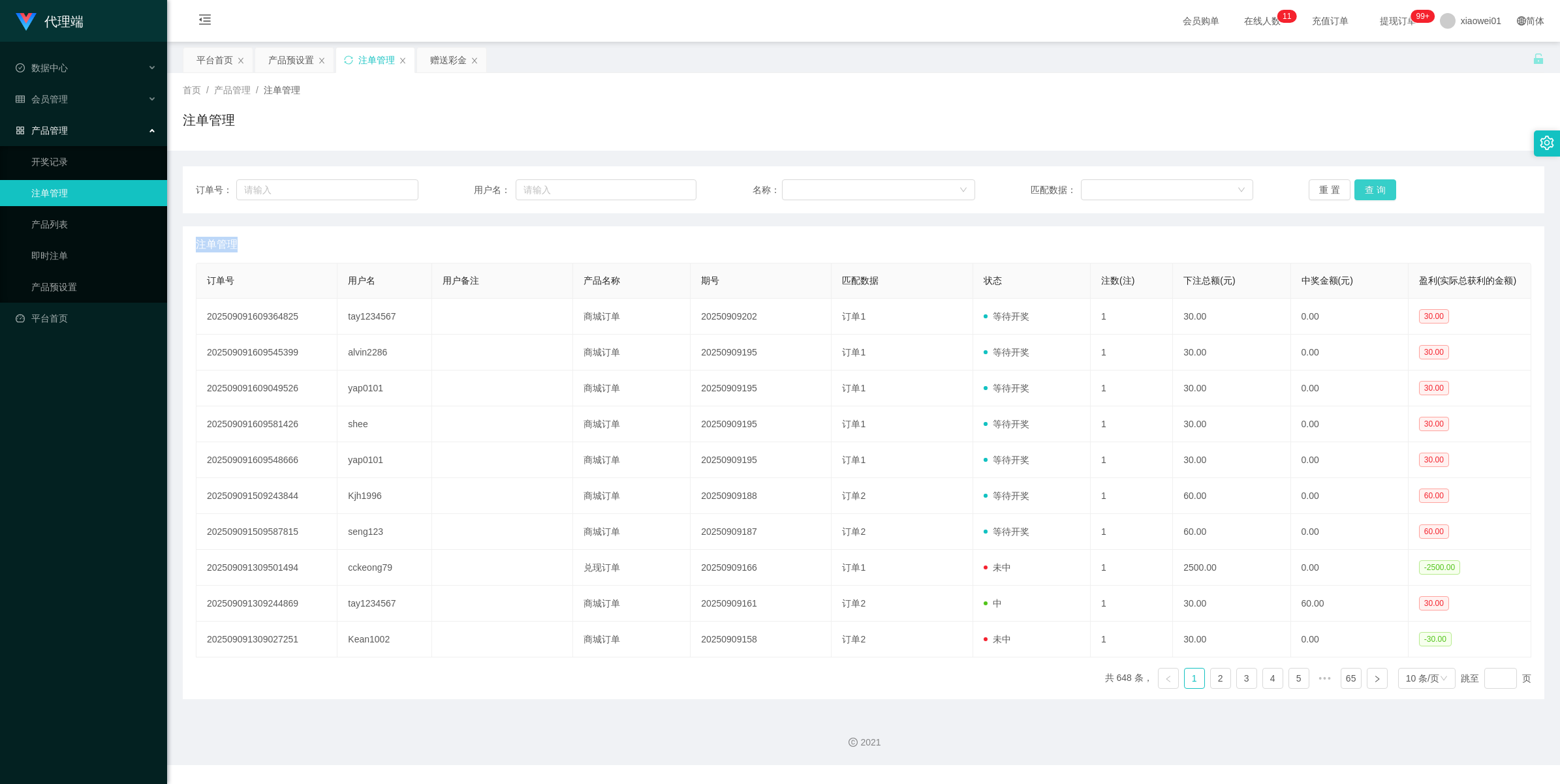
click at [1372, 187] on div "重 置 查 询" at bounding box center [1420, 190] width 223 height 21
click at [1372, 187] on button "查 询" at bounding box center [1374, 190] width 41 height 21
click at [1372, 185] on div "重 置 查 询" at bounding box center [1420, 190] width 223 height 21
click at [1361, 183] on button "查 询" at bounding box center [1374, 190] width 41 height 21
click at [1361, 183] on div "重 置 查 询" at bounding box center [1420, 190] width 223 height 21
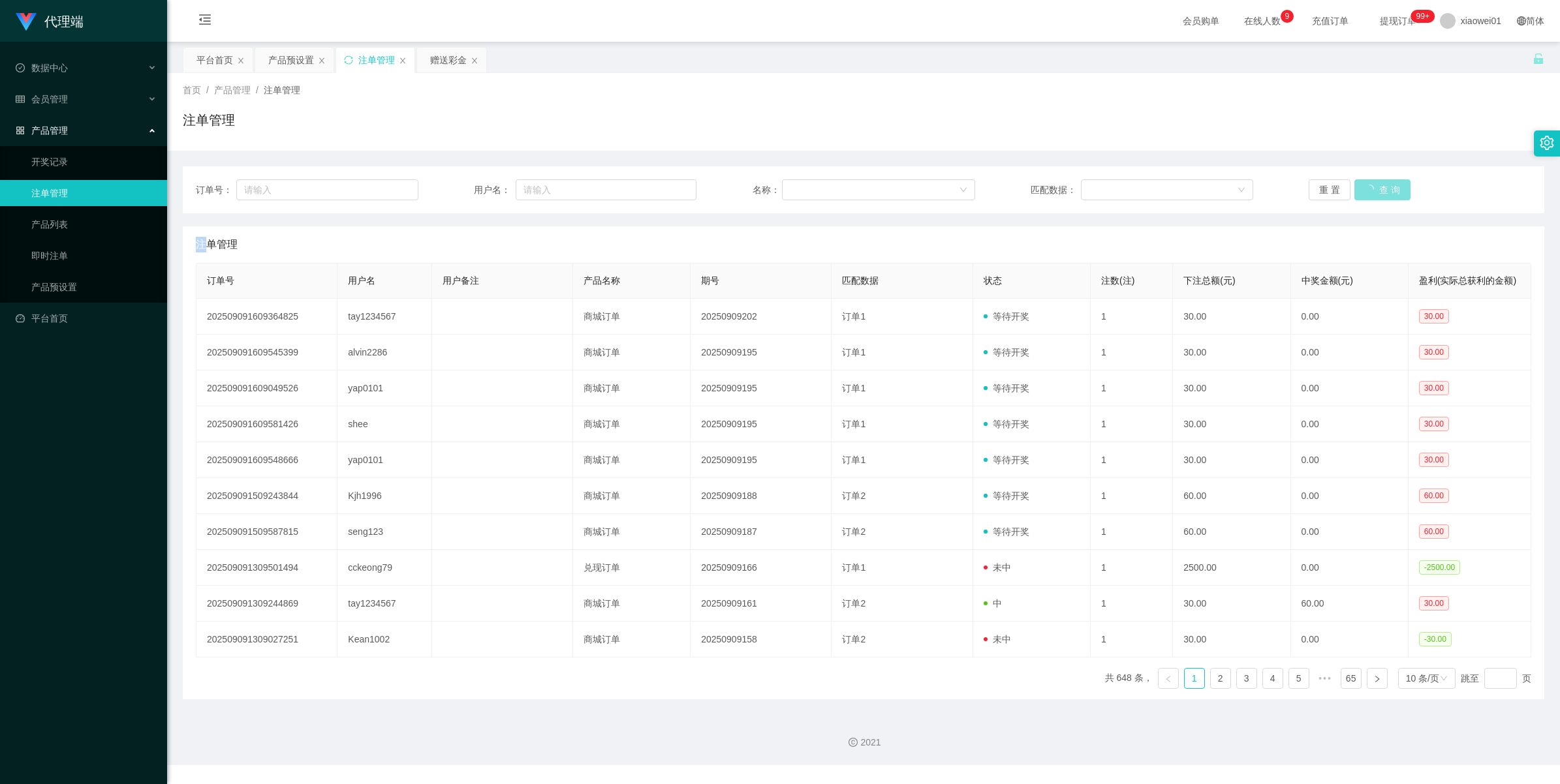
click at [1361, 183] on button "查 询" at bounding box center [1382, 190] width 56 height 21
click at [1361, 183] on div "重 置 查 询" at bounding box center [1420, 190] width 223 height 21
click at [1361, 183] on button "查 询" at bounding box center [1374, 190] width 41 height 21
click at [1361, 183] on div "重 置 查 询" at bounding box center [1420, 190] width 223 height 21
click at [1361, 183] on button "查 询" at bounding box center [1374, 190] width 41 height 21
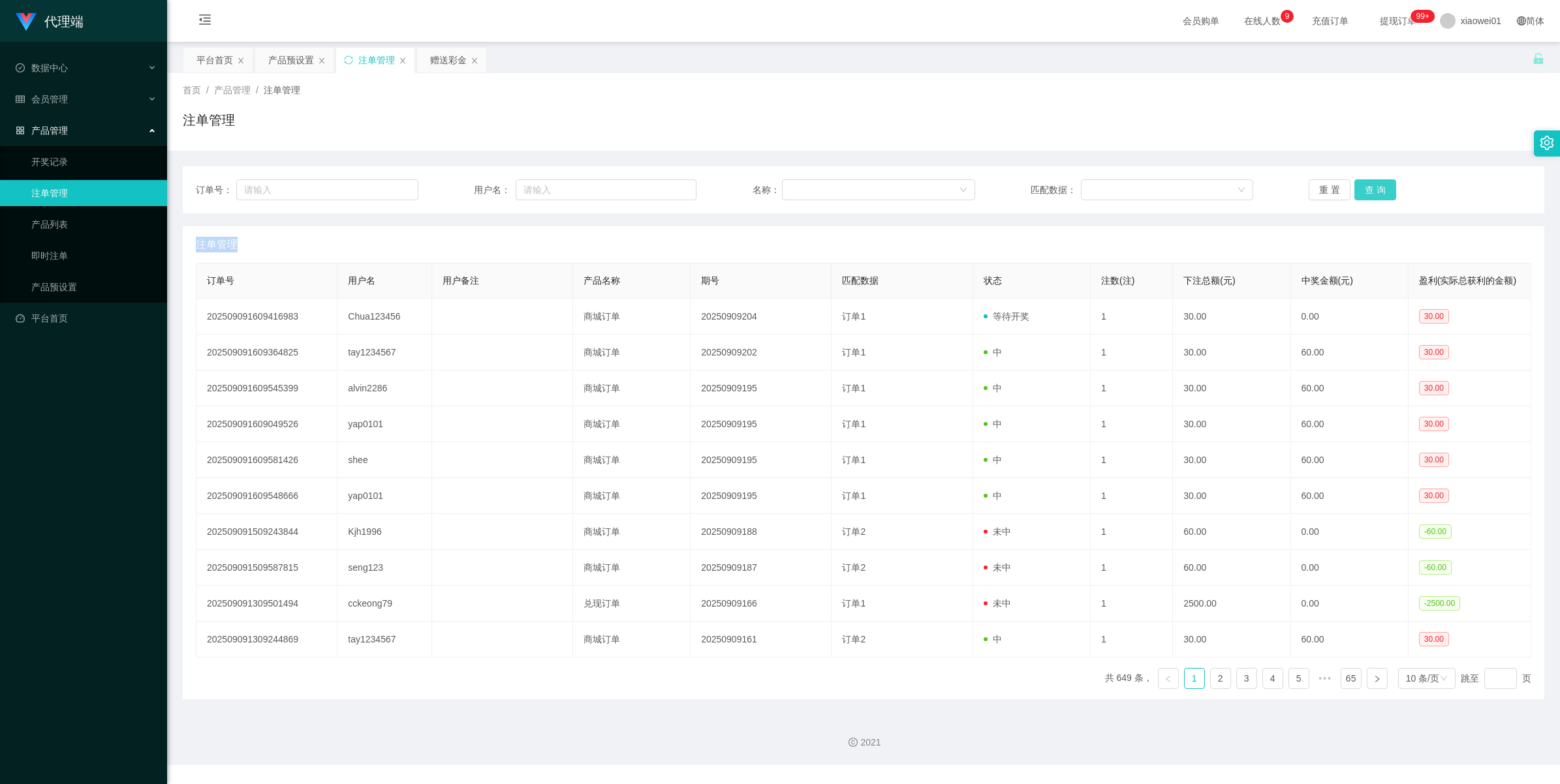
click at [1361, 183] on div "重 置 查 询" at bounding box center [1420, 190] width 223 height 21
click at [1361, 183] on button "查 询" at bounding box center [1374, 190] width 41 height 21
click at [1361, 183] on div "重 置 查 询" at bounding box center [1420, 190] width 223 height 21
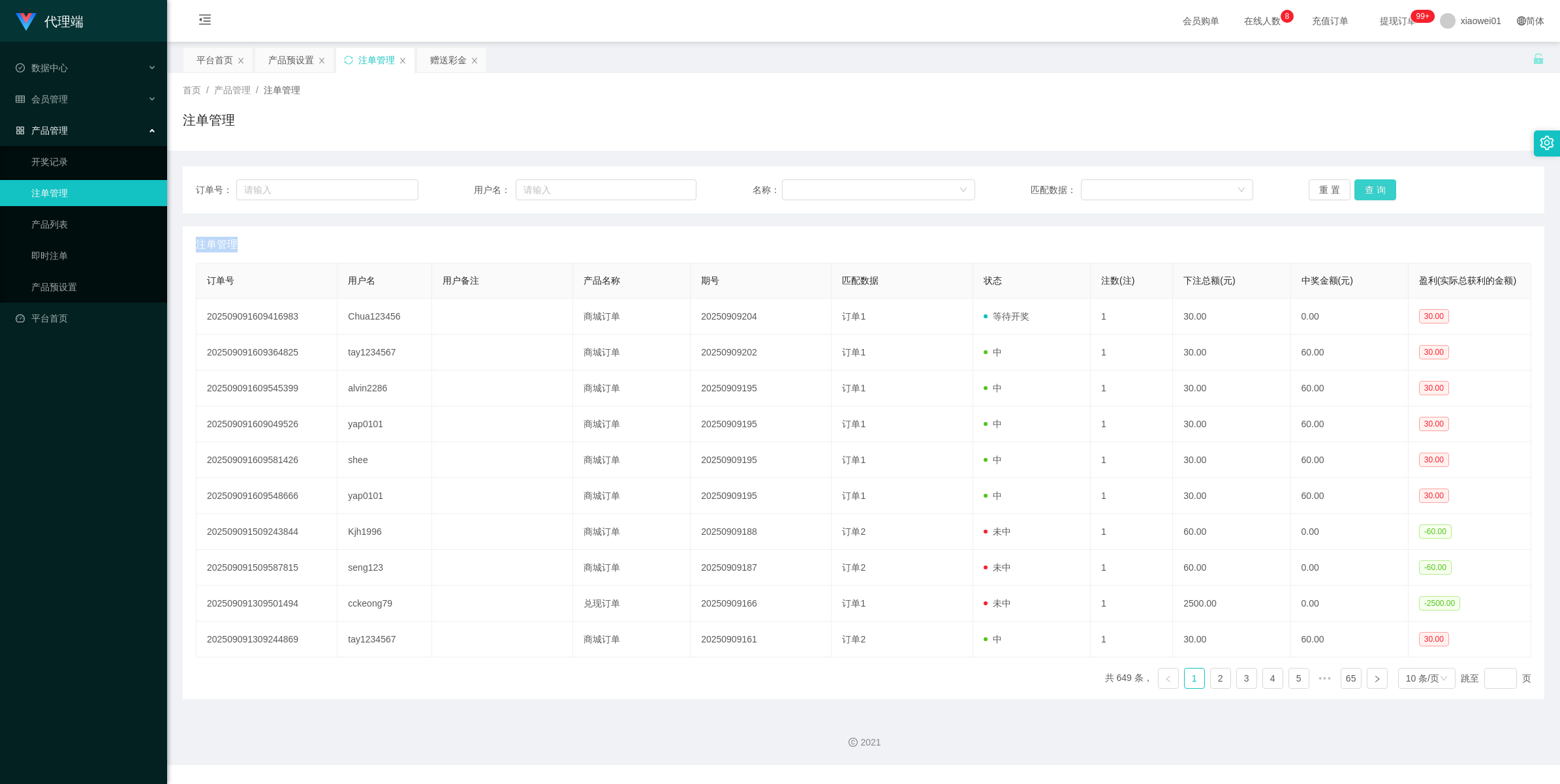
click at [1361, 183] on button "查 询" at bounding box center [1374, 190] width 41 height 21
click at [1361, 183] on div "重 置 查 询" at bounding box center [1420, 190] width 223 height 21
click at [1361, 183] on button "查 询" at bounding box center [1374, 190] width 41 height 21
click at [1361, 183] on div "重 置 查 询" at bounding box center [1420, 190] width 223 height 21
click at [292, 62] on div "产品预设置" at bounding box center [291, 60] width 46 height 25
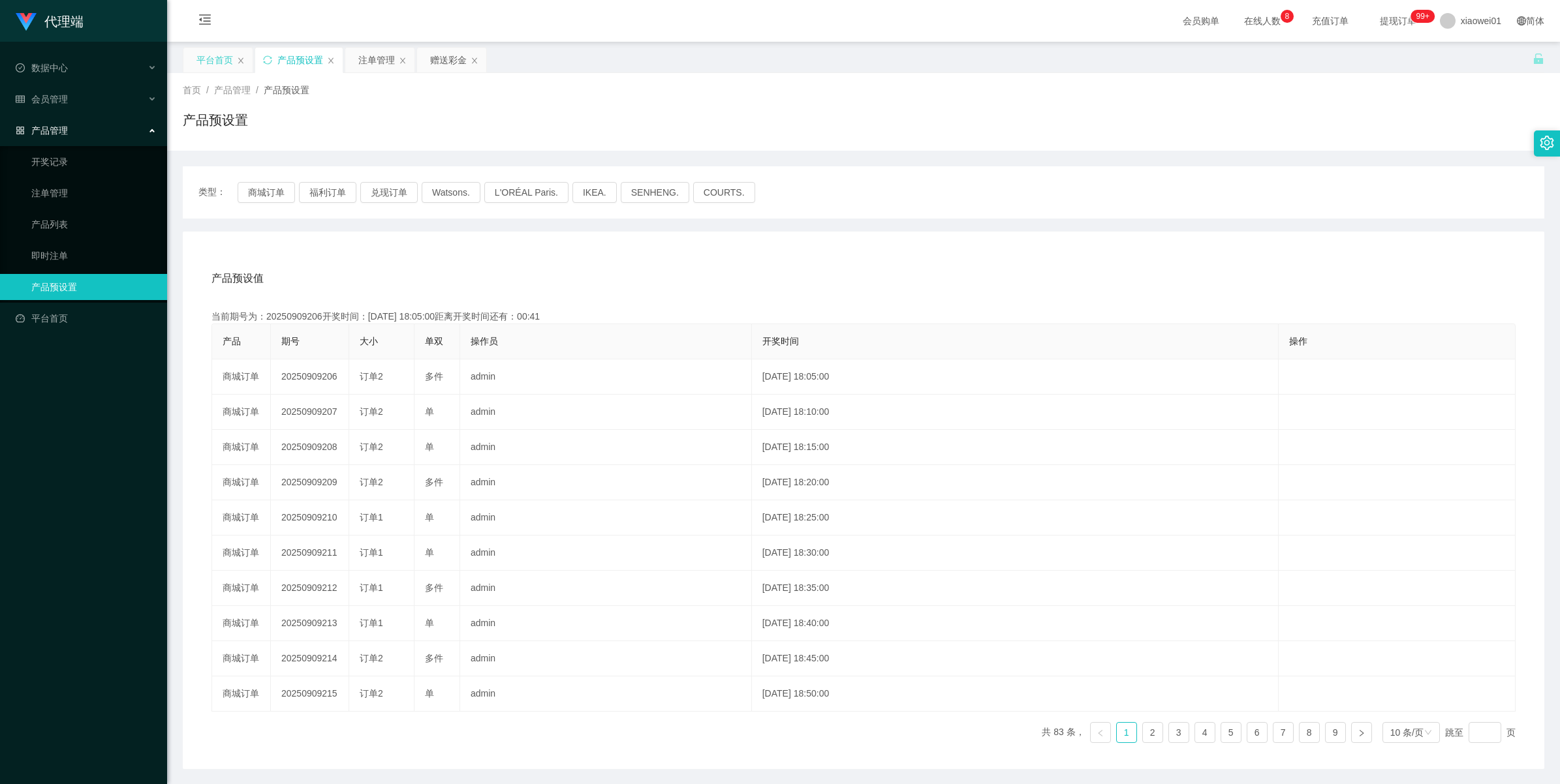
click at [203, 60] on div "平台首页" at bounding box center [215, 60] width 36 height 25
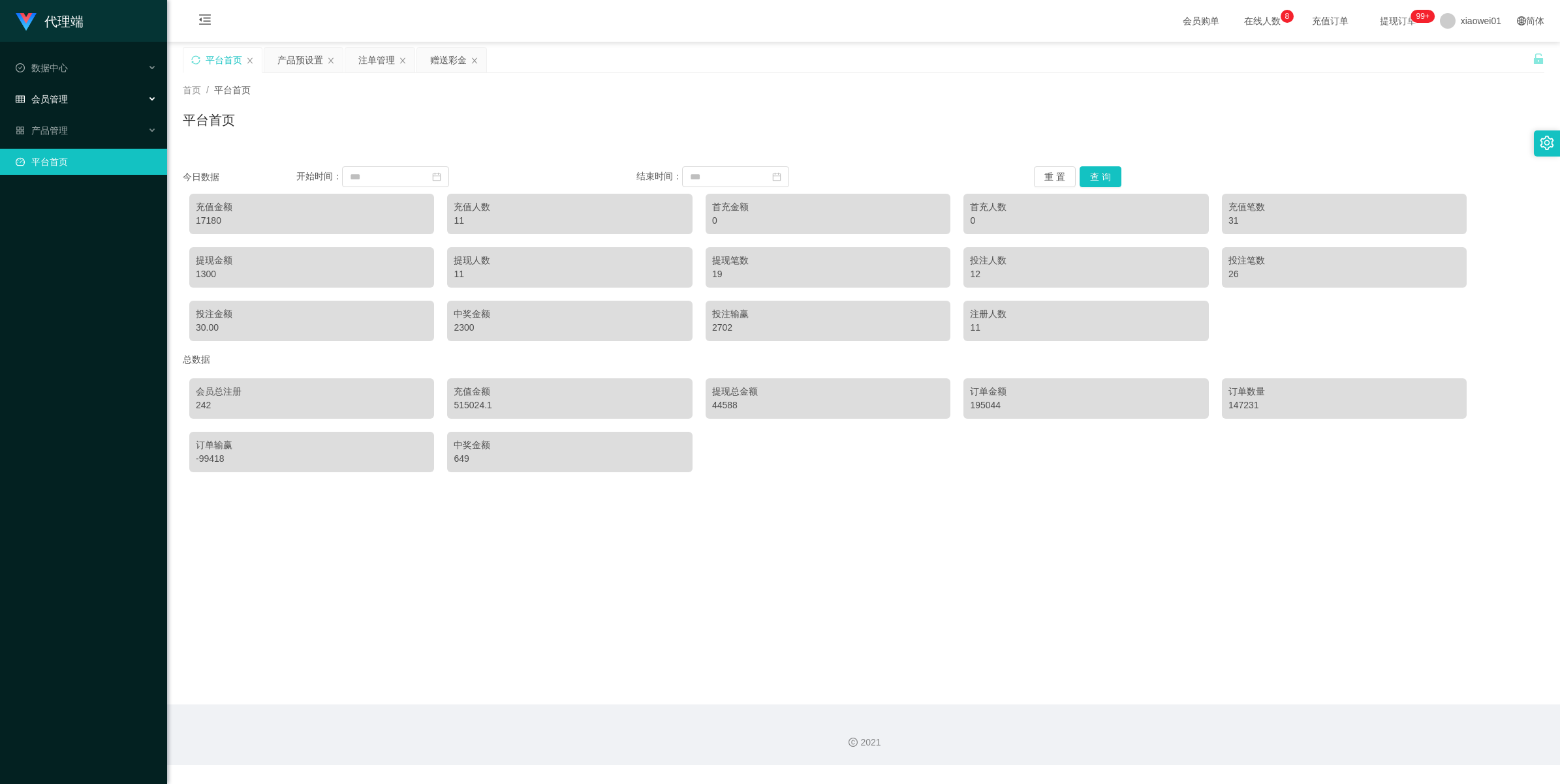
click at [65, 97] on span "会员管理" at bounding box center [42, 99] width 52 height 10
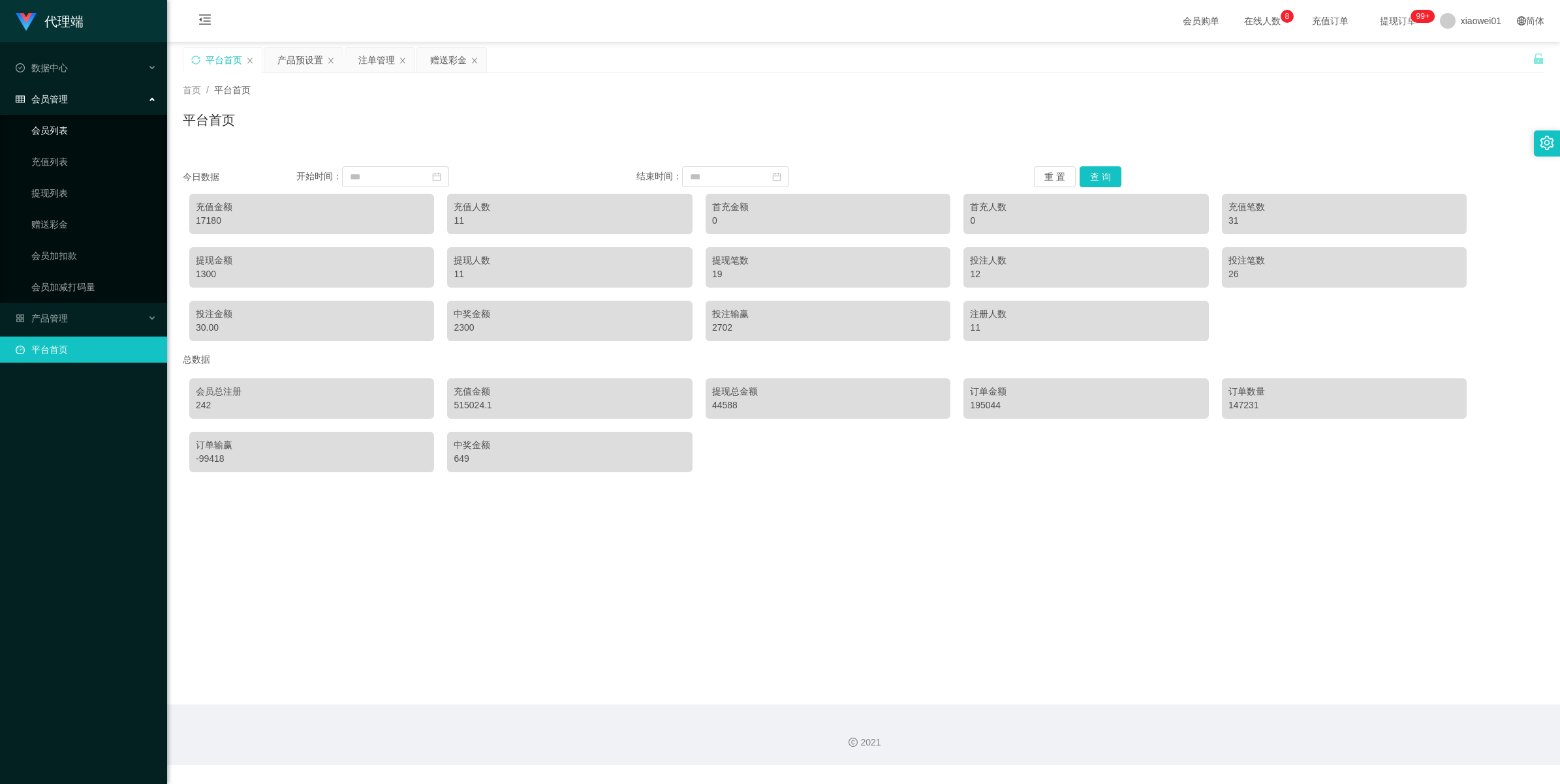
click at [57, 131] on link "会员列表" at bounding box center [94, 130] width 125 height 26
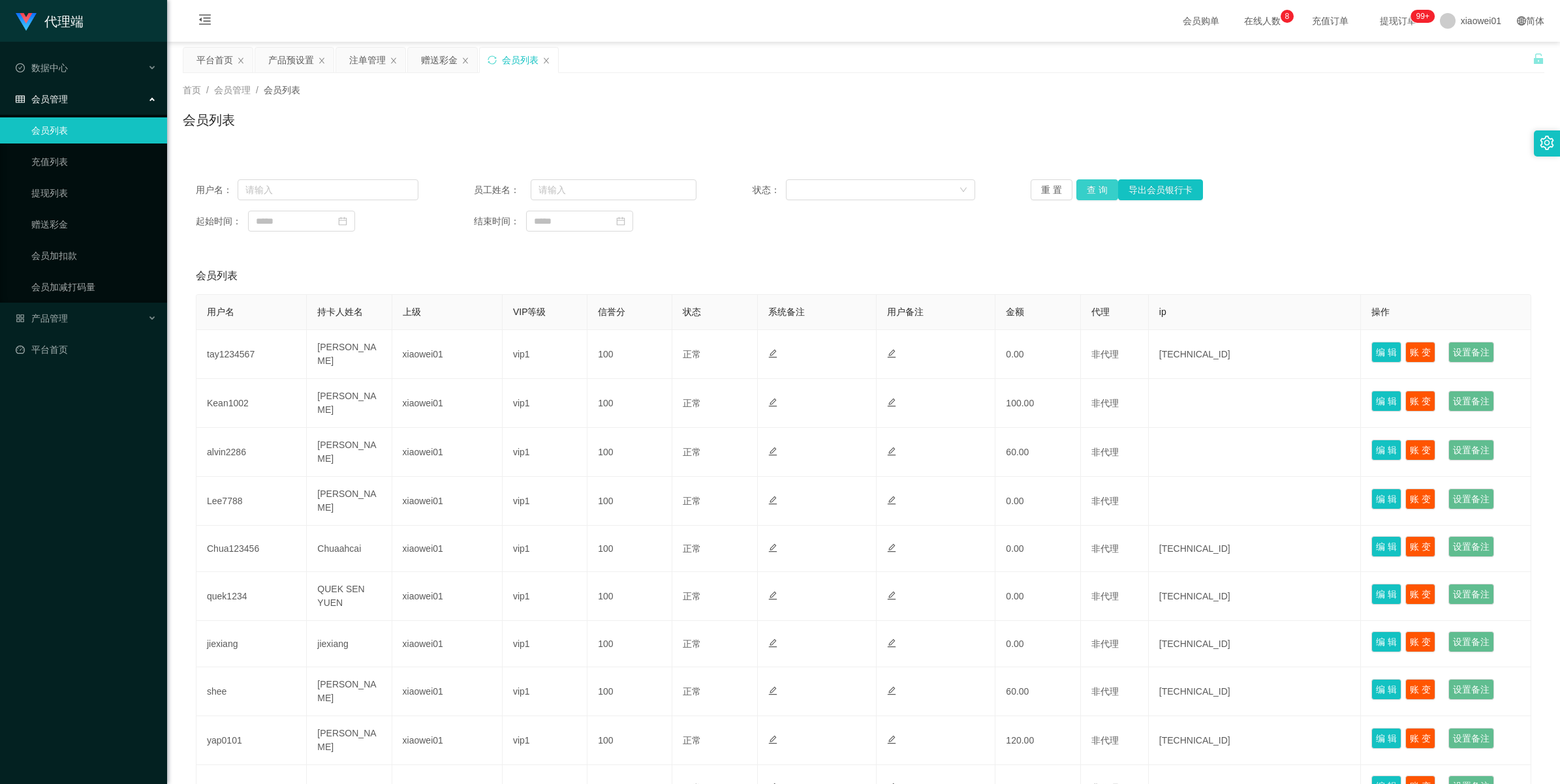
click at [1081, 189] on button "查 询" at bounding box center [1097, 190] width 41 height 21
click at [1081, 189] on div "重 置 查 询 导出会员银行卡" at bounding box center [1142, 190] width 223 height 21
click at [1081, 189] on button "查 询" at bounding box center [1097, 190] width 41 height 21
click at [1081, 189] on div "重 置 查 询 导出会员银行卡" at bounding box center [1142, 190] width 223 height 21
click at [1081, 189] on button "查 询" at bounding box center [1104, 190] width 56 height 21
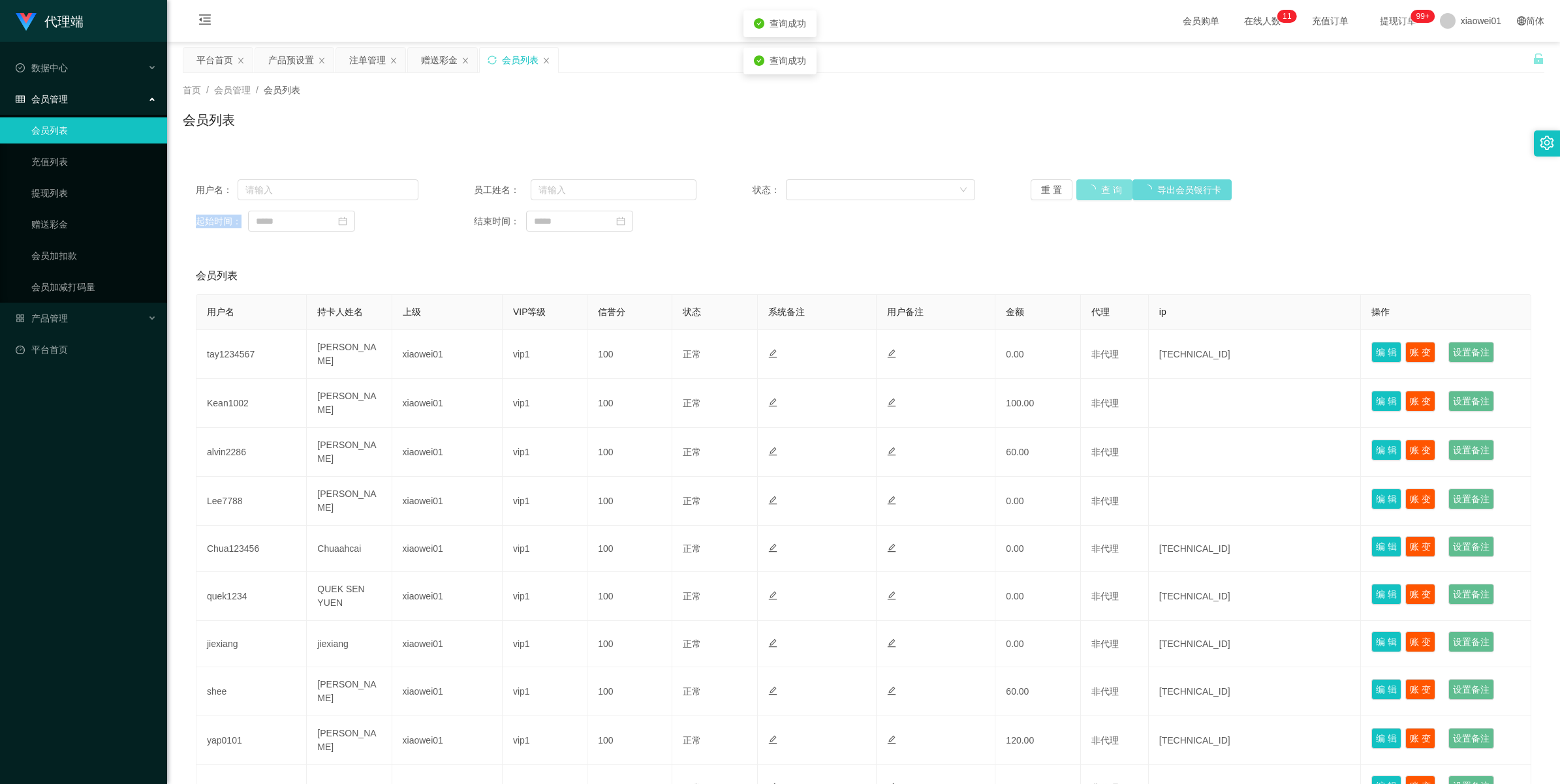
click at [1081, 189] on div "重 置 查 询 导出会员银行卡" at bounding box center [1142, 190] width 223 height 21
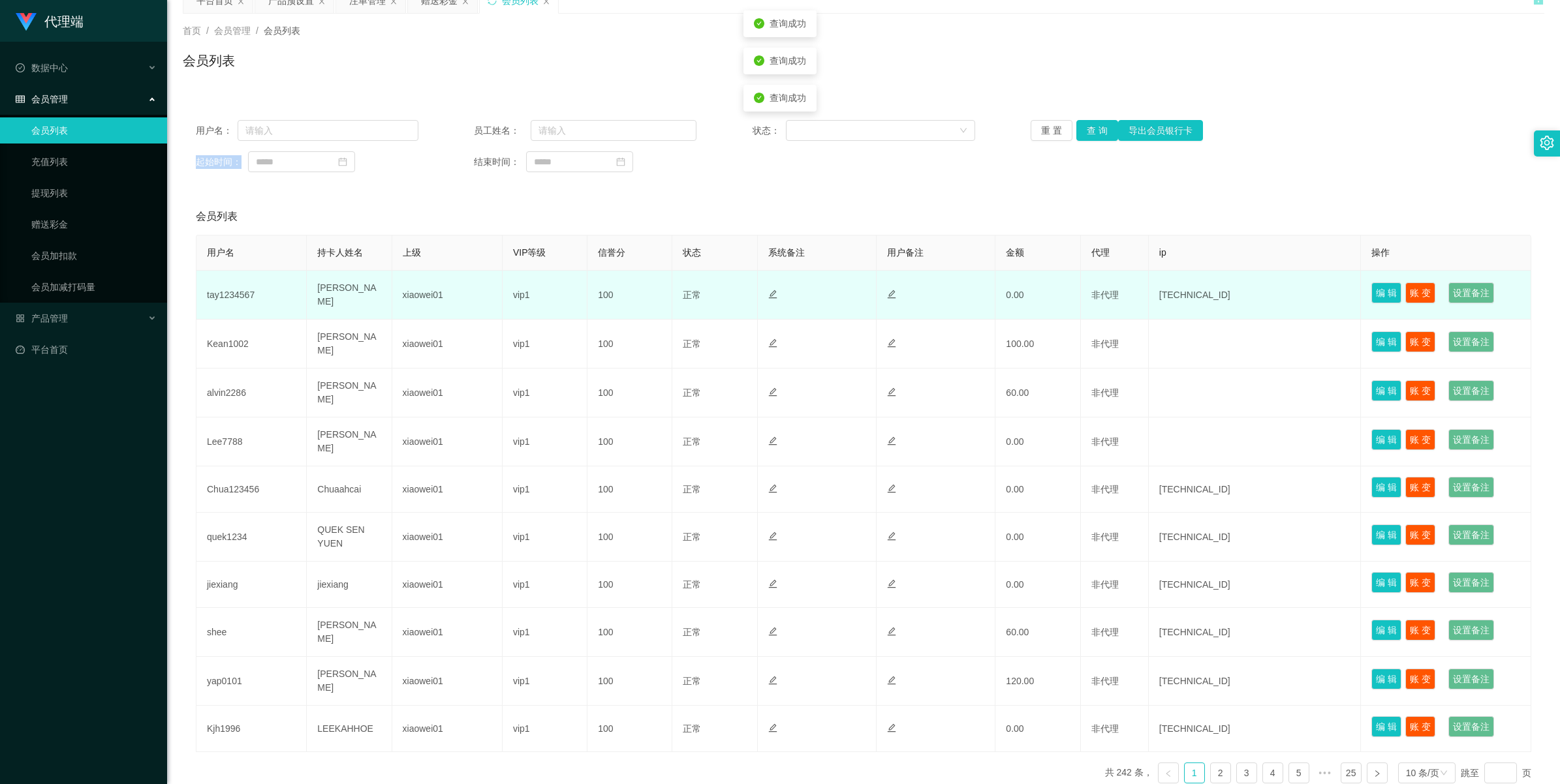
scroll to position [121, 0]
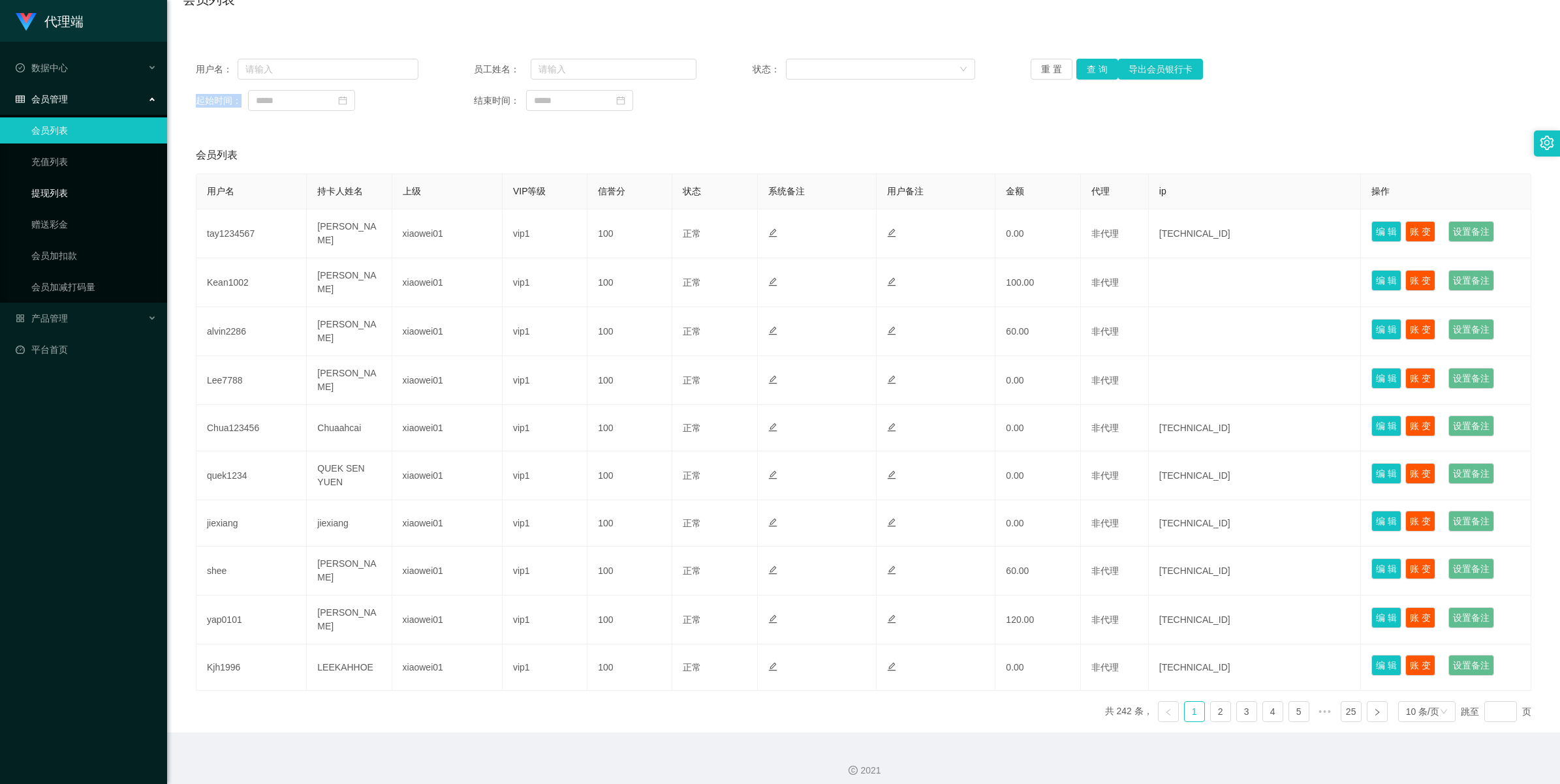
click at [50, 194] on link "提现列表" at bounding box center [94, 193] width 125 height 26
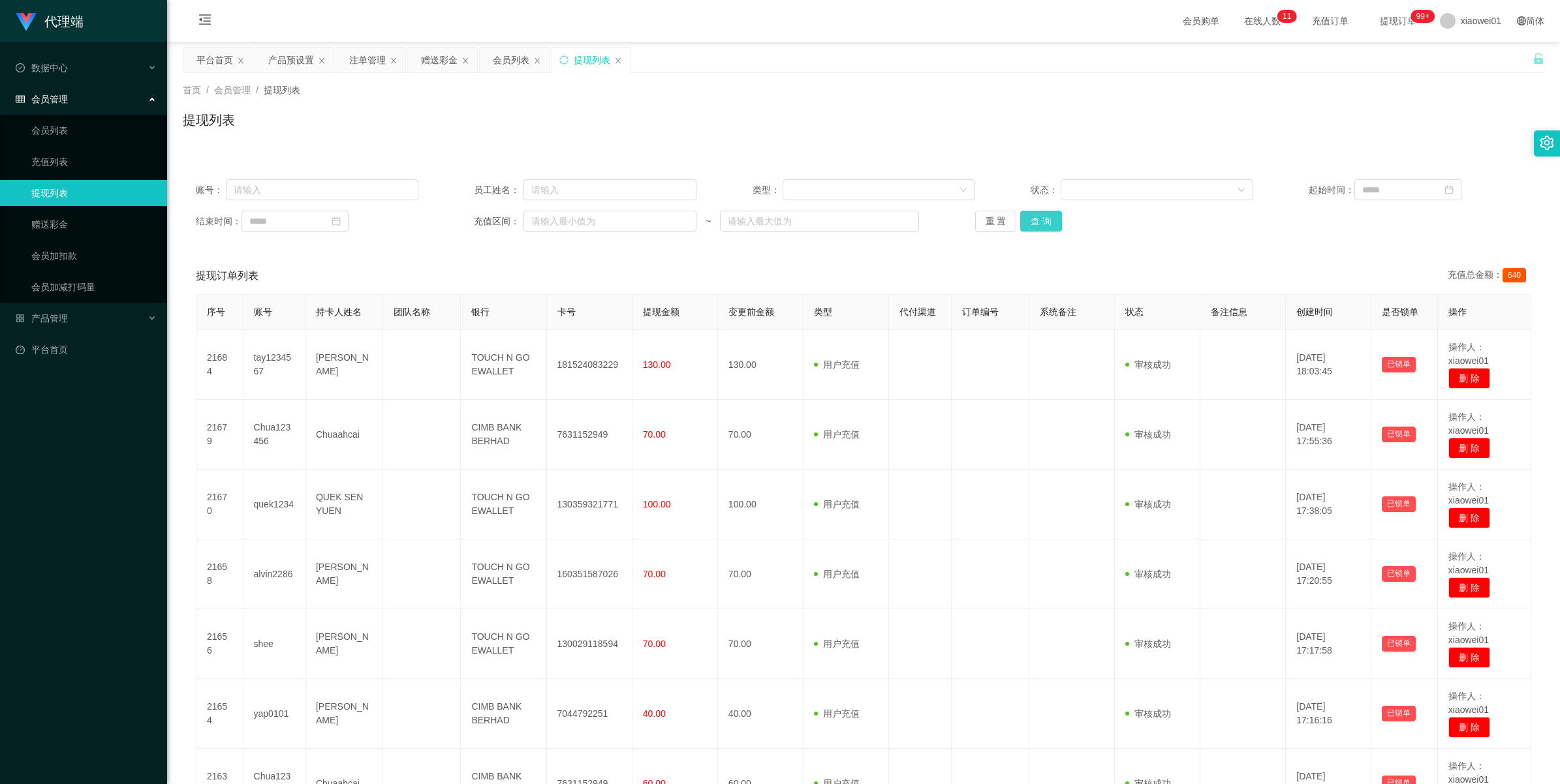
click at [1030, 219] on button "查 询" at bounding box center [1040, 221] width 41 height 21
click at [1030, 219] on div "重 置 查 询" at bounding box center [1086, 221] width 223 height 21
click at [1030, 219] on button "查 询" at bounding box center [1040, 221] width 41 height 21
click at [1030, 219] on div "重 置 查 询" at bounding box center [1086, 221] width 223 height 21
click at [1030, 219] on button "查 询" at bounding box center [1040, 221] width 41 height 21
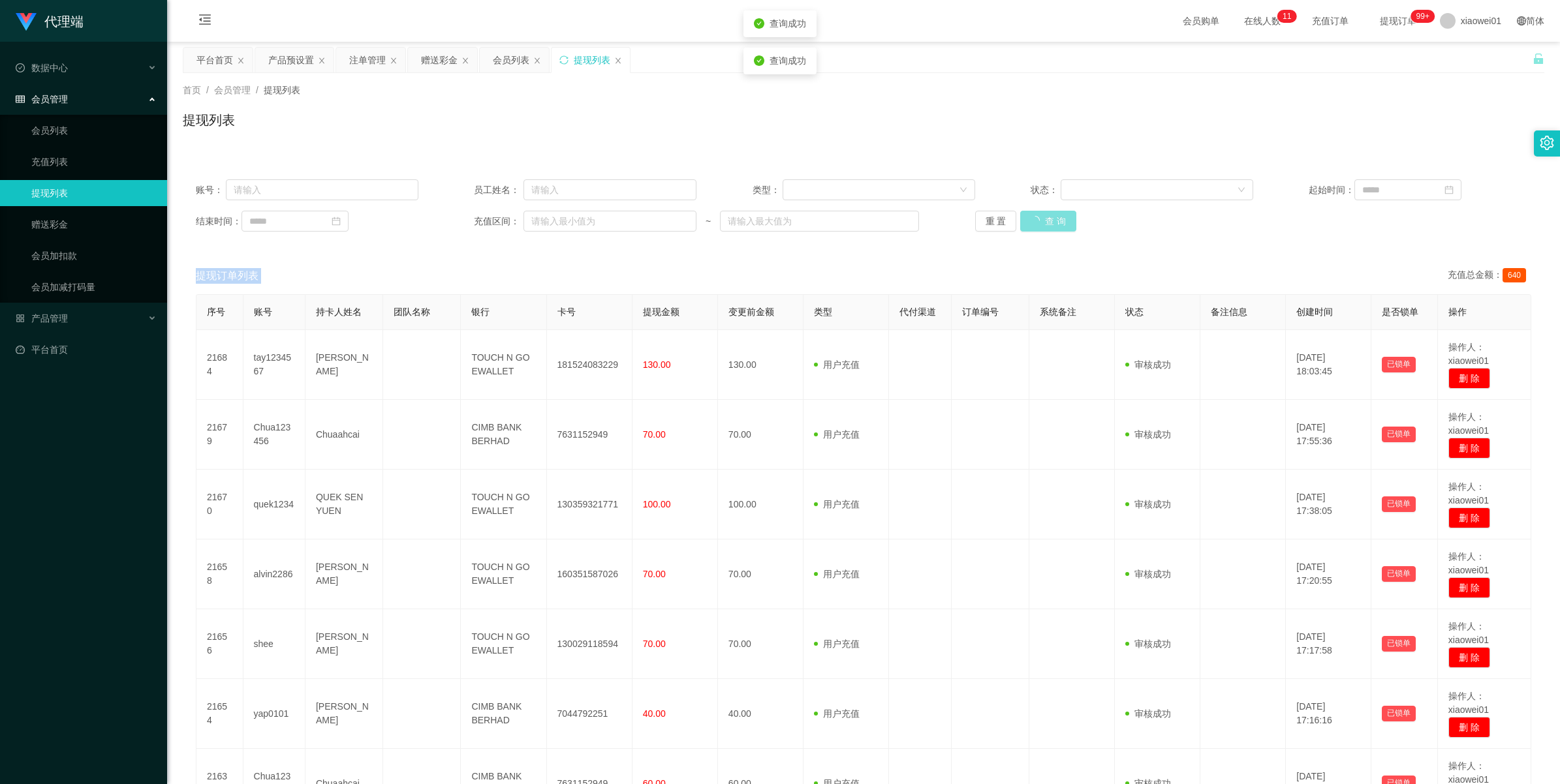
click at [1030, 219] on div "重 置 查 询" at bounding box center [1086, 221] width 223 height 21
click at [1030, 219] on button "查 询" at bounding box center [1040, 221] width 41 height 21
click at [1030, 219] on div "重 置 查 询" at bounding box center [1086, 221] width 223 height 21
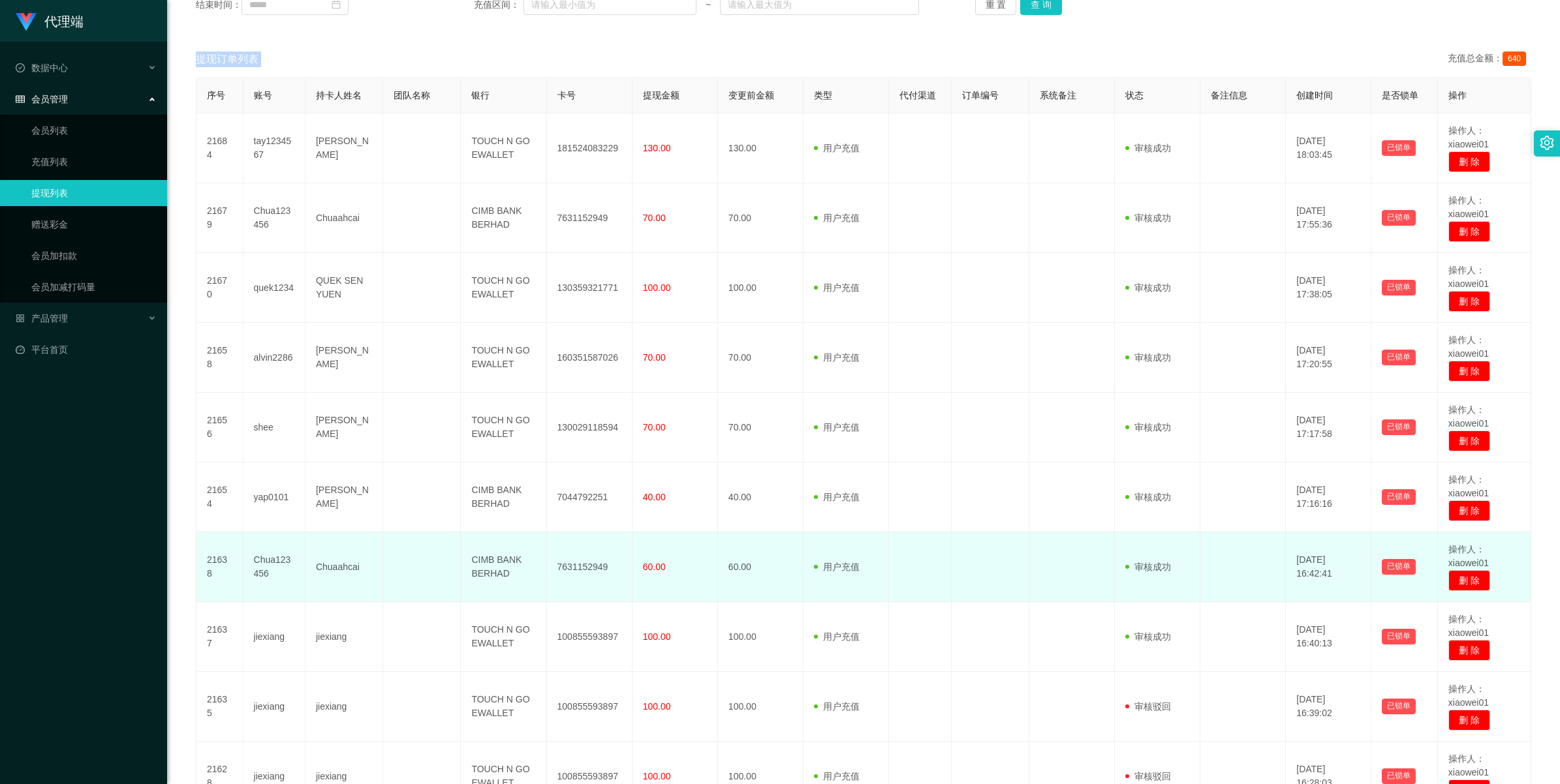
scroll to position [185, 0]
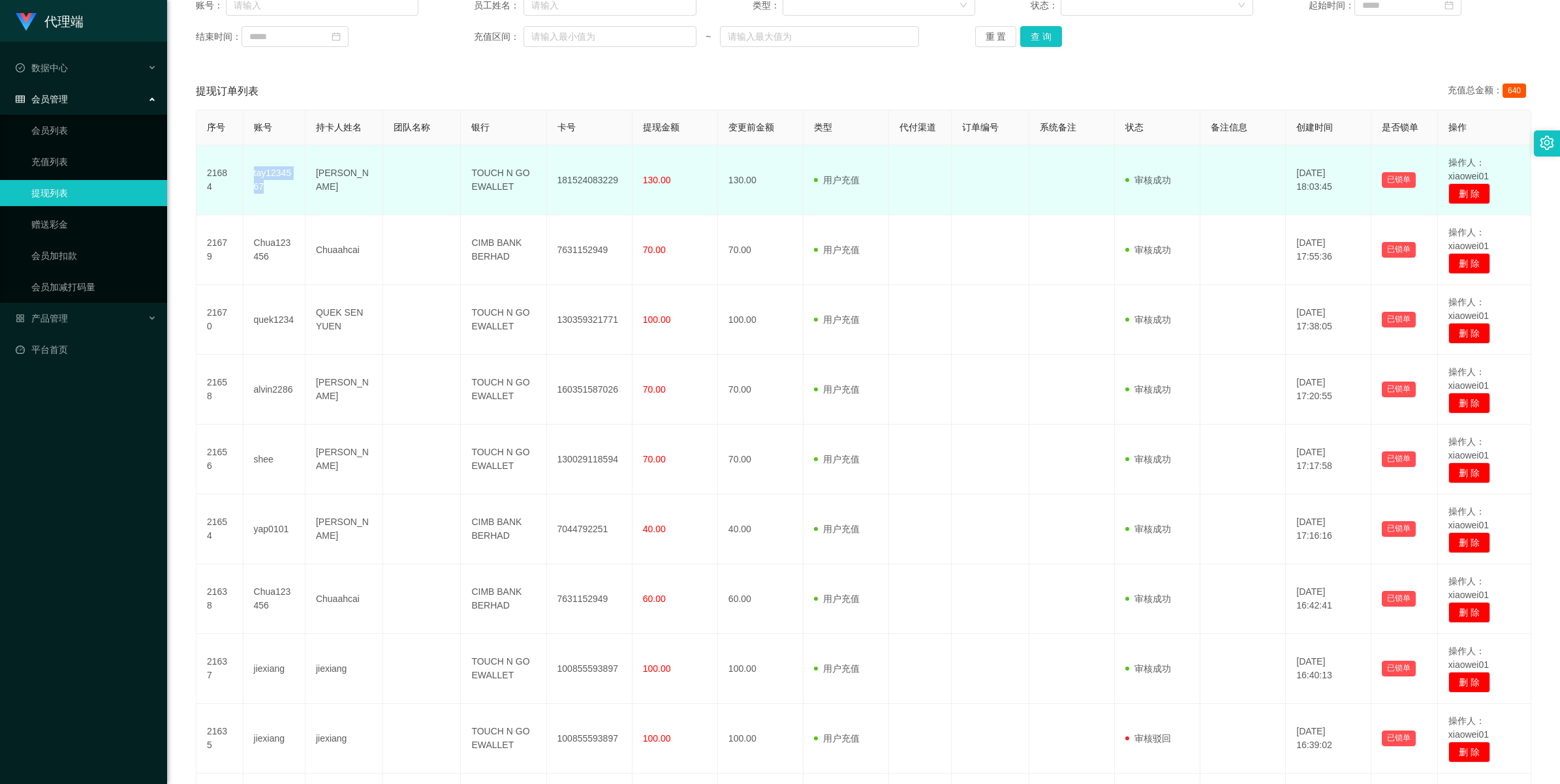
drag, startPoint x: 248, startPoint y: 175, endPoint x: 276, endPoint y: 183, distance: 29.1
click at [276, 183] on td "tay1234567" at bounding box center [274, 180] width 62 height 70
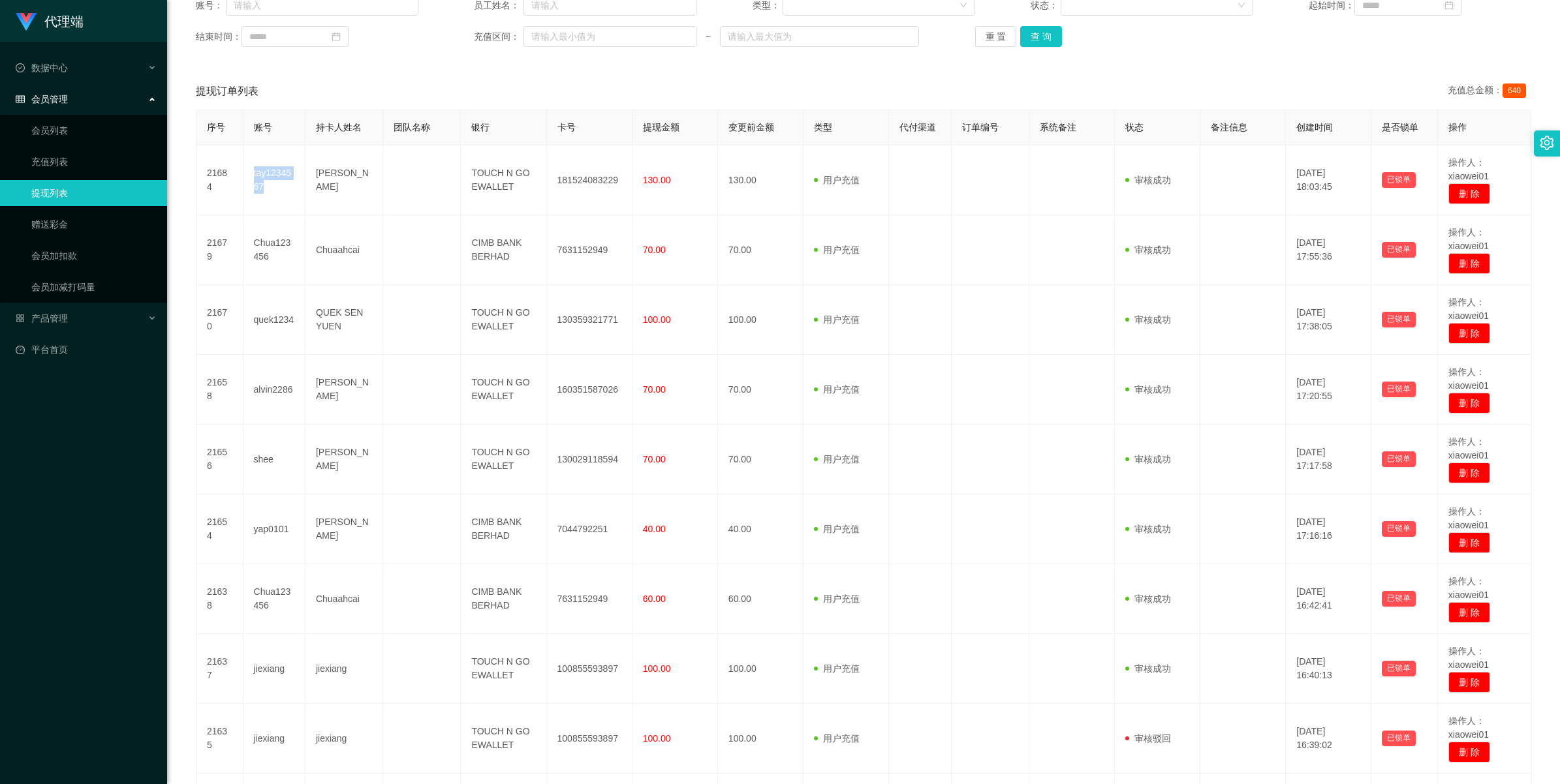
copy td "tay1234567"
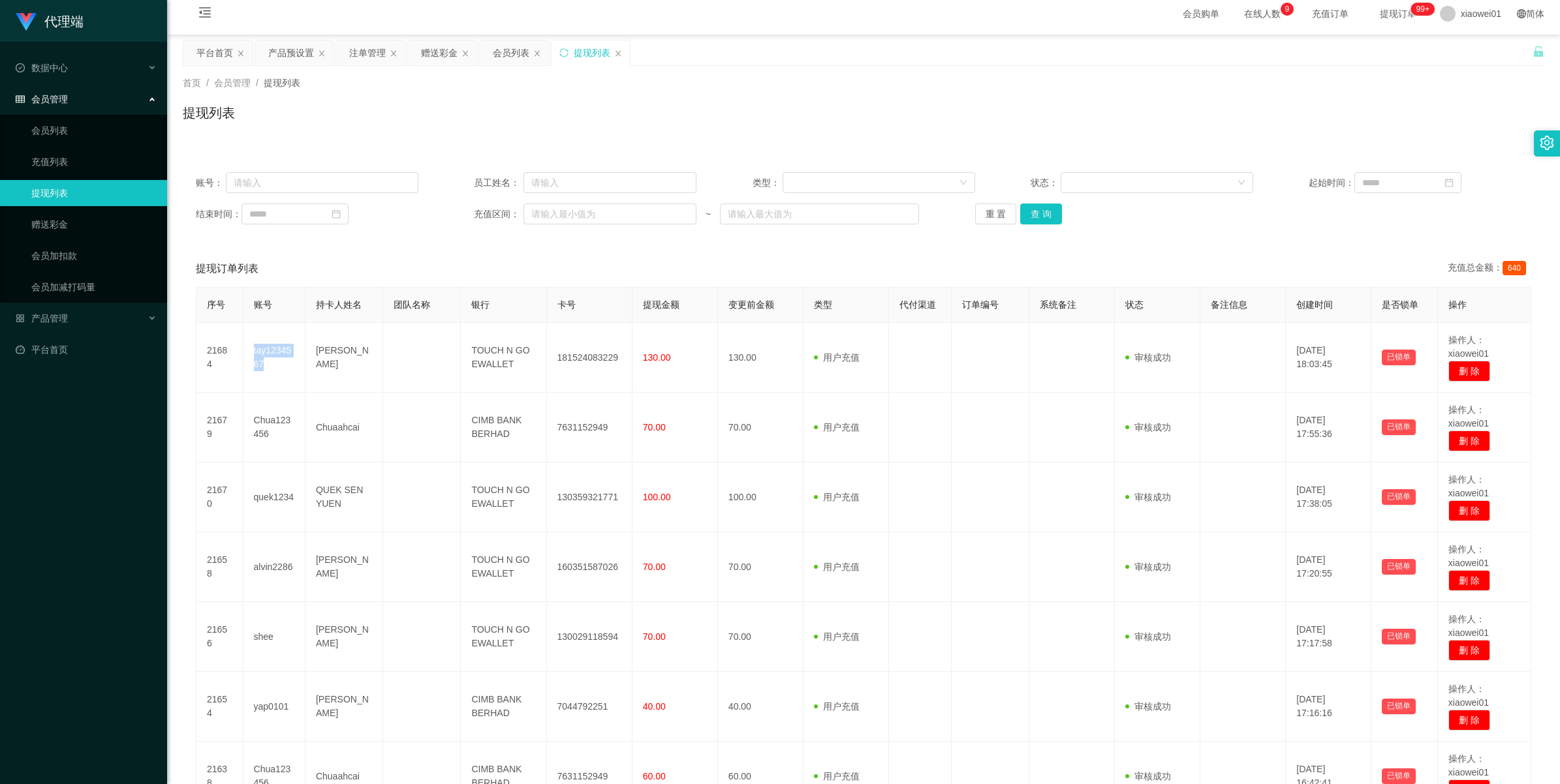
scroll to position [0, 0]
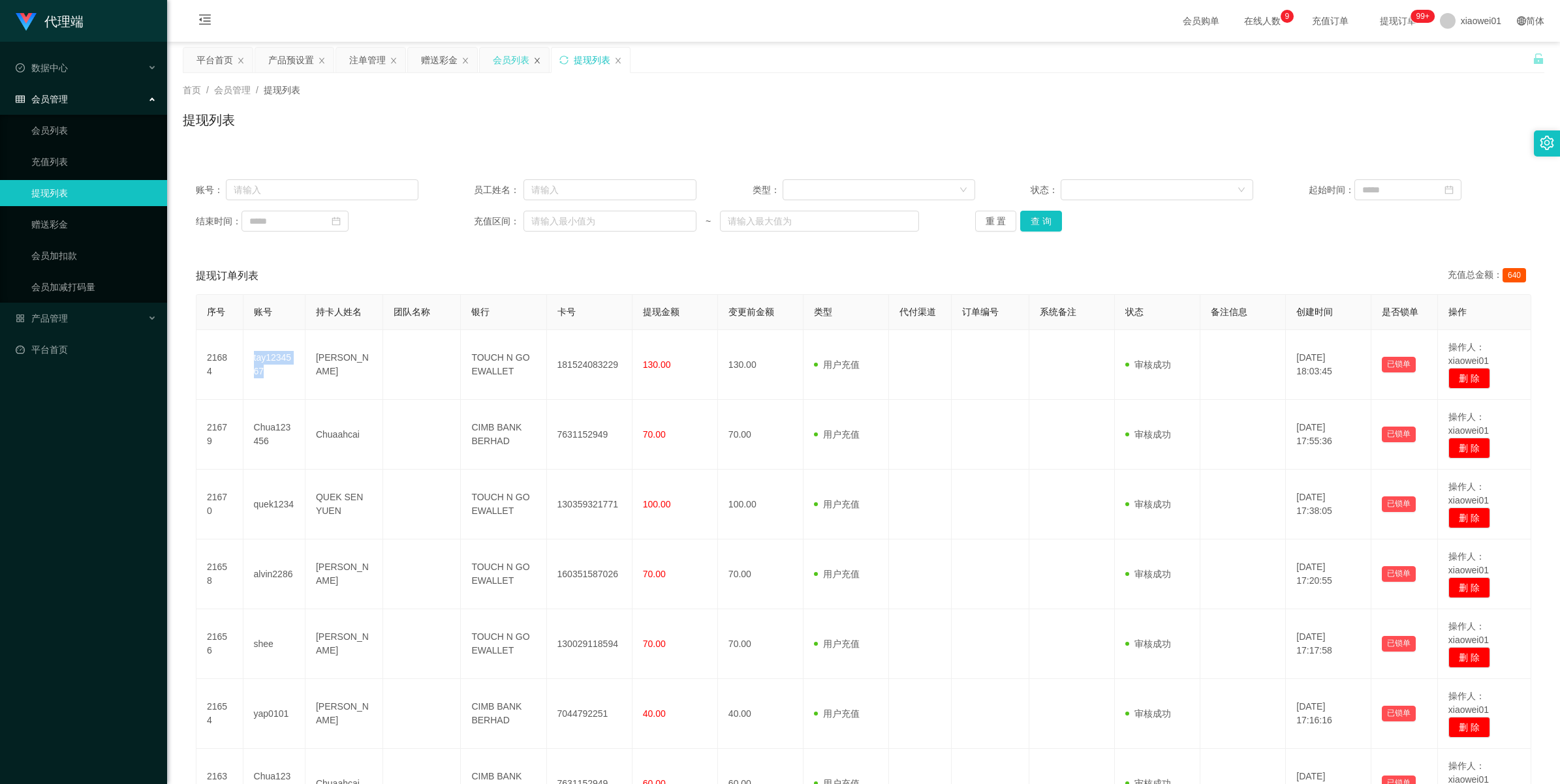
click at [541, 60] on icon "图标: close" at bounding box center [537, 60] width 8 height 8
click at [457, 66] on div "赠送彩金" at bounding box center [439, 60] width 36 height 25
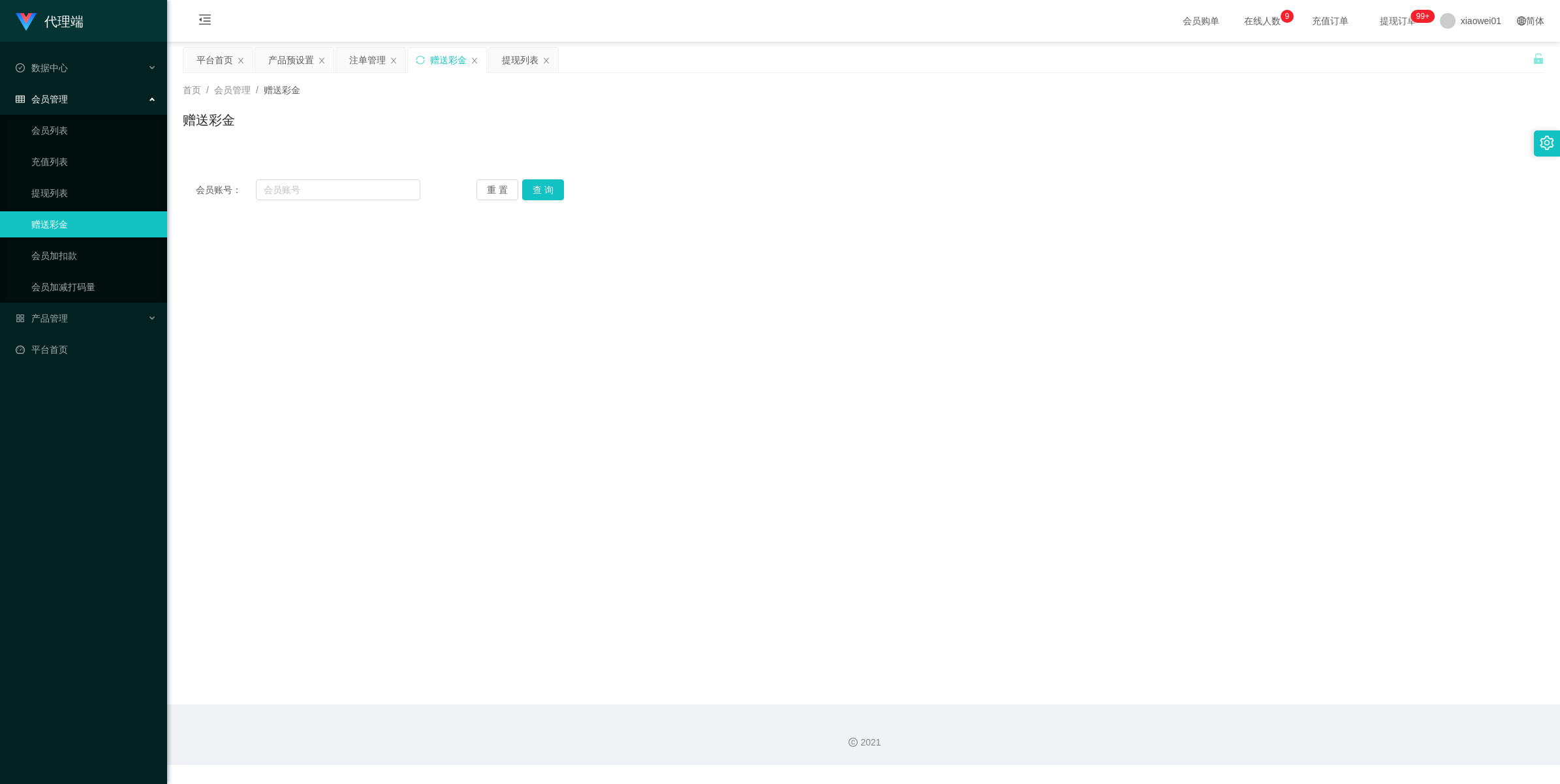
drag, startPoint x: 457, startPoint y: 66, endPoint x: 487, endPoint y: 66, distance: 30.0
click at [486, 66] on div "赠送彩金" at bounding box center [447, 60] width 79 height 25
click at [332, 196] on input "text" at bounding box center [338, 190] width 164 height 21
paste input "tay1234567"
type input "tay1234567"
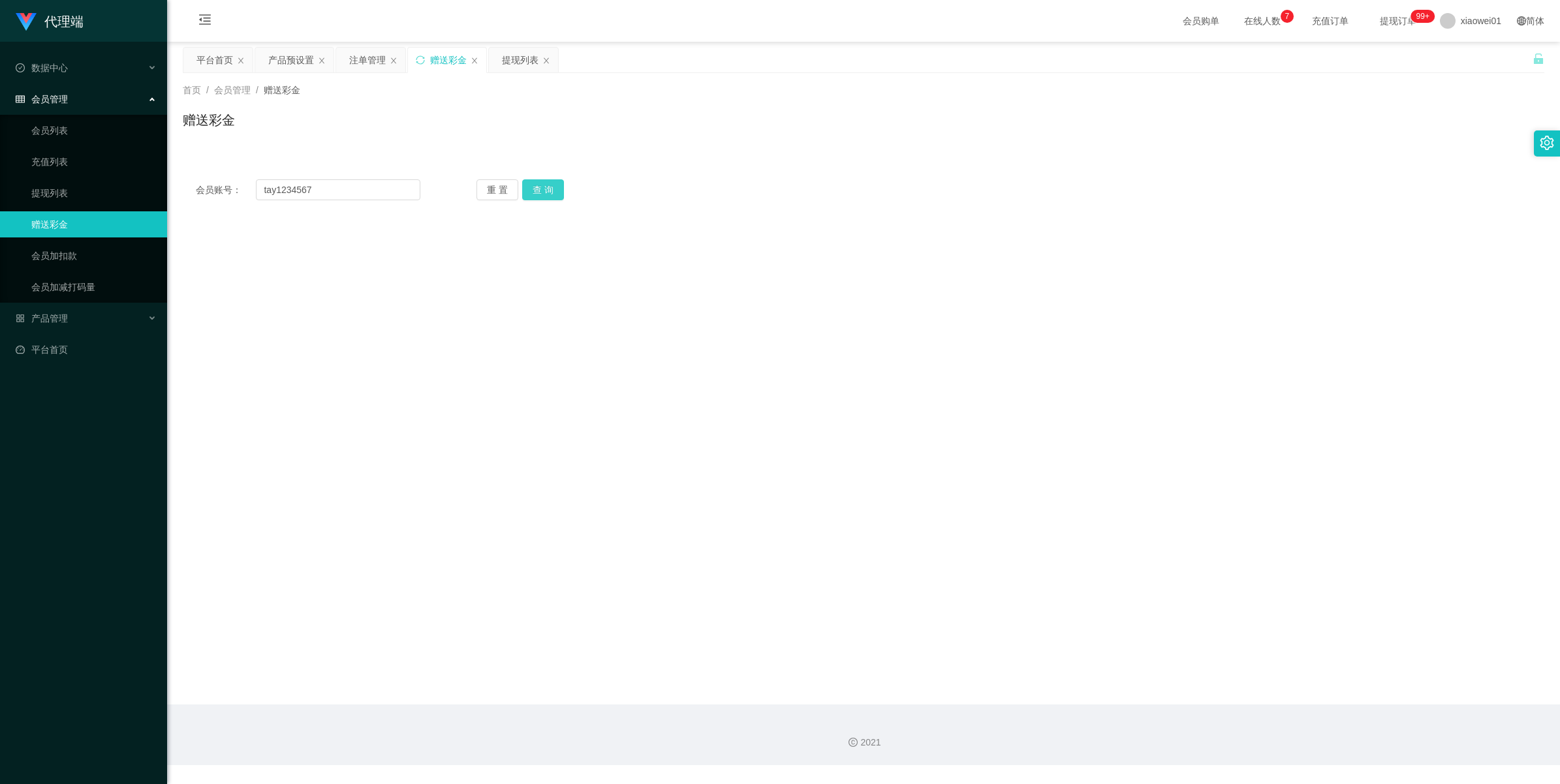
click at [547, 183] on button "查 询" at bounding box center [543, 190] width 41 height 21
click at [517, 57] on div "提现列表" at bounding box center [520, 60] width 36 height 25
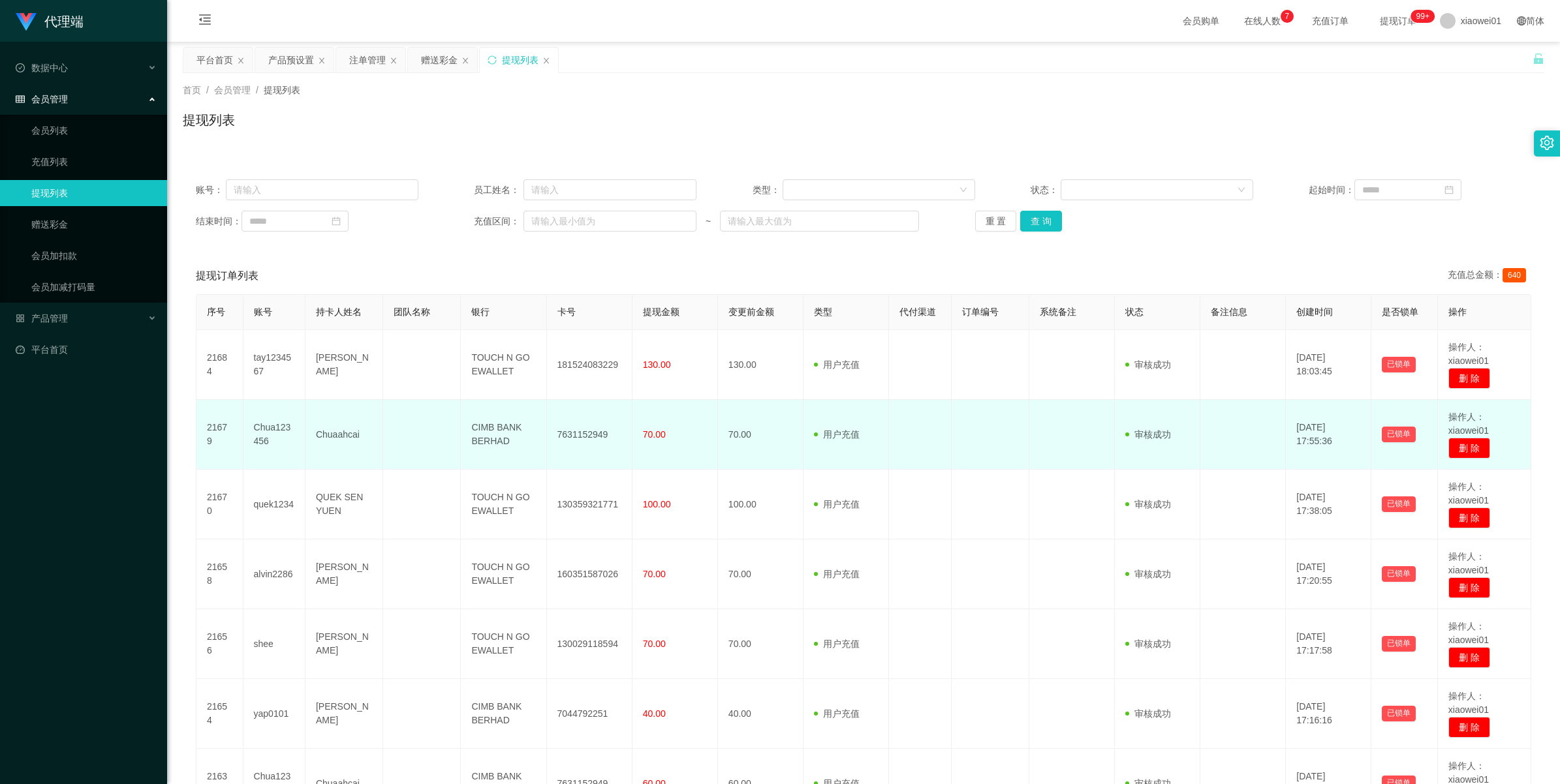
click at [266, 424] on td "Chua123456" at bounding box center [274, 435] width 62 height 70
copy td "Chua123456"
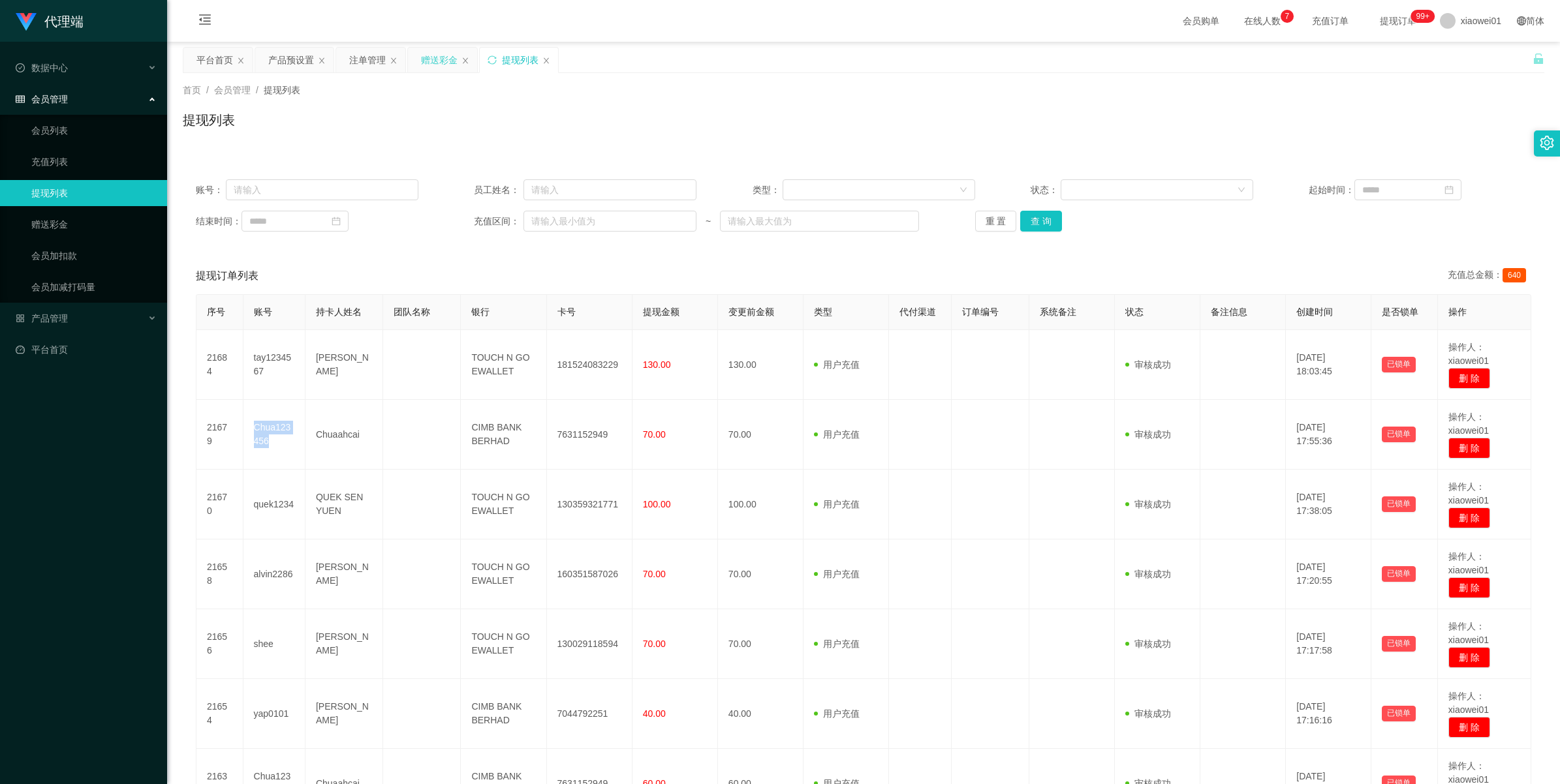
click at [428, 55] on div "赠送彩金" at bounding box center [439, 60] width 36 height 25
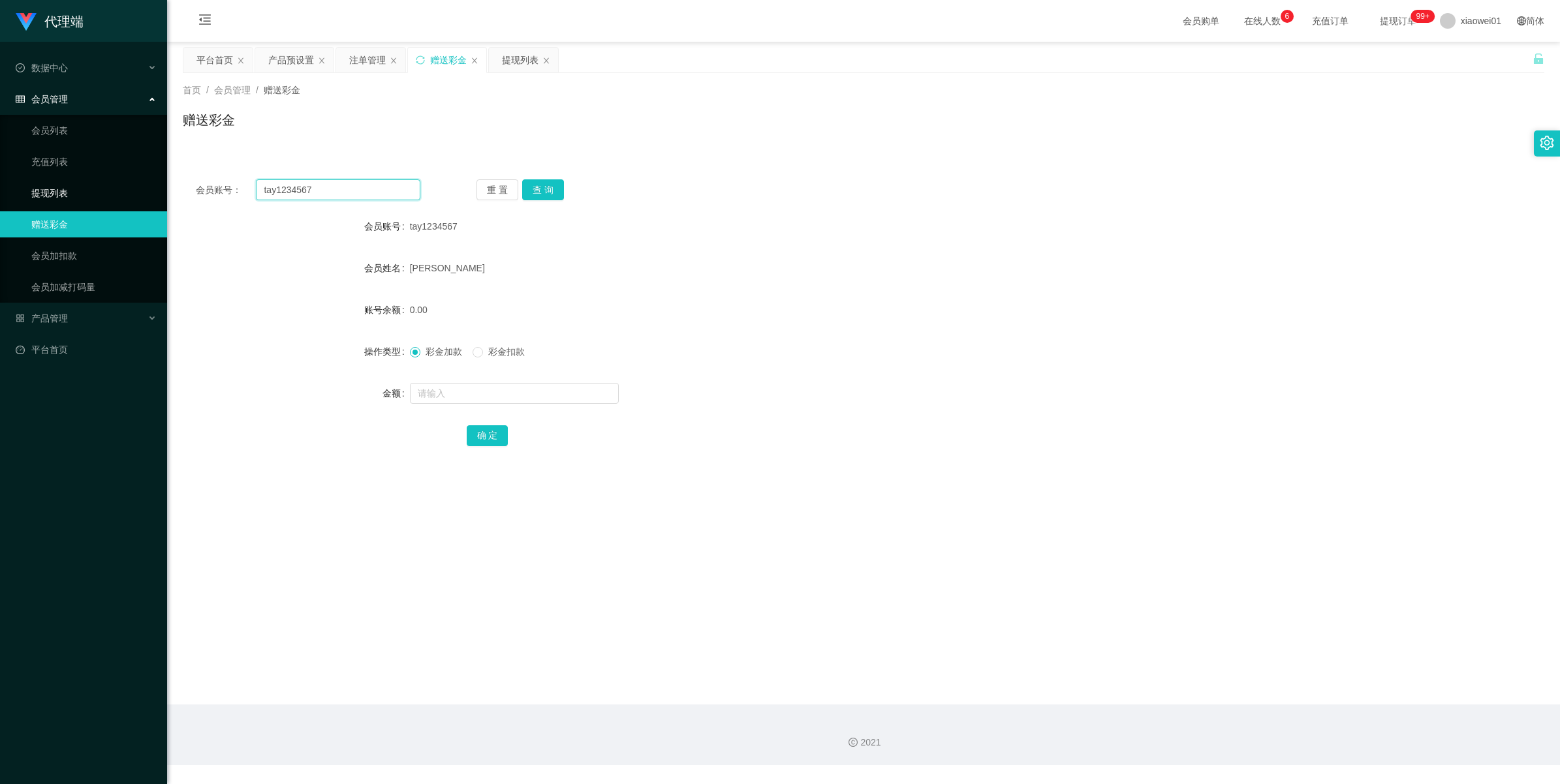
drag, startPoint x: 358, startPoint y: 187, endPoint x: 79, endPoint y: 203, distance: 279.5
click at [0, 196] on html "代理端 数据中心 会员管理 会员列表 充值列表 提现列表 赠送彩金 会员加扣款 会员加减打码量 产品管理 开奖记录 注单管理 产品列表 即时注单 产品预设置 …" at bounding box center [780, 392] width 1560 height 784
paste input "Chua123456"
type input "Chua123456"
click at [528, 193] on button "查 询" at bounding box center [543, 190] width 41 height 21
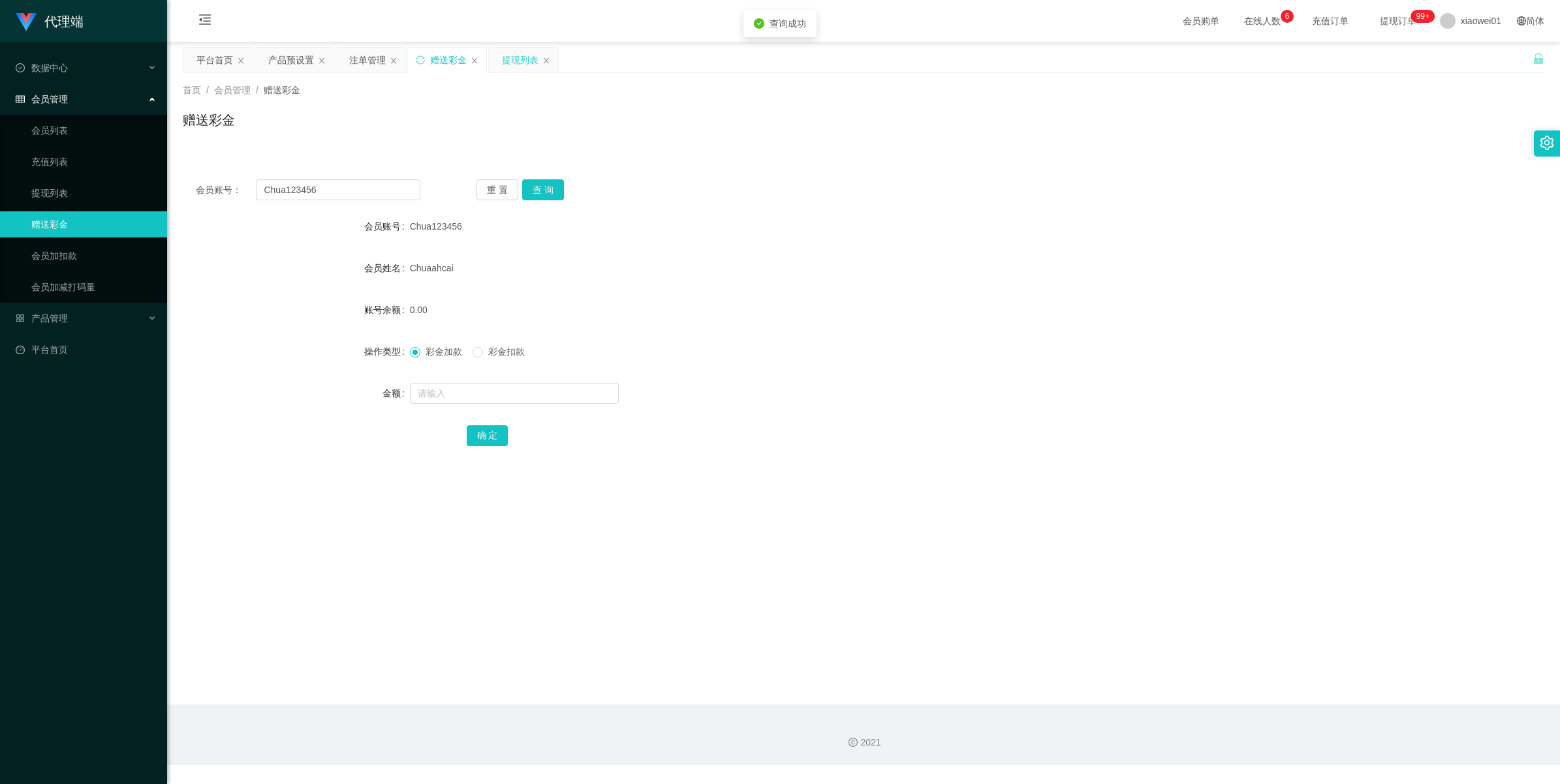
click at [517, 60] on div "提现列表" at bounding box center [520, 60] width 36 height 25
